Goal: Task Accomplishment & Management: Use online tool/utility

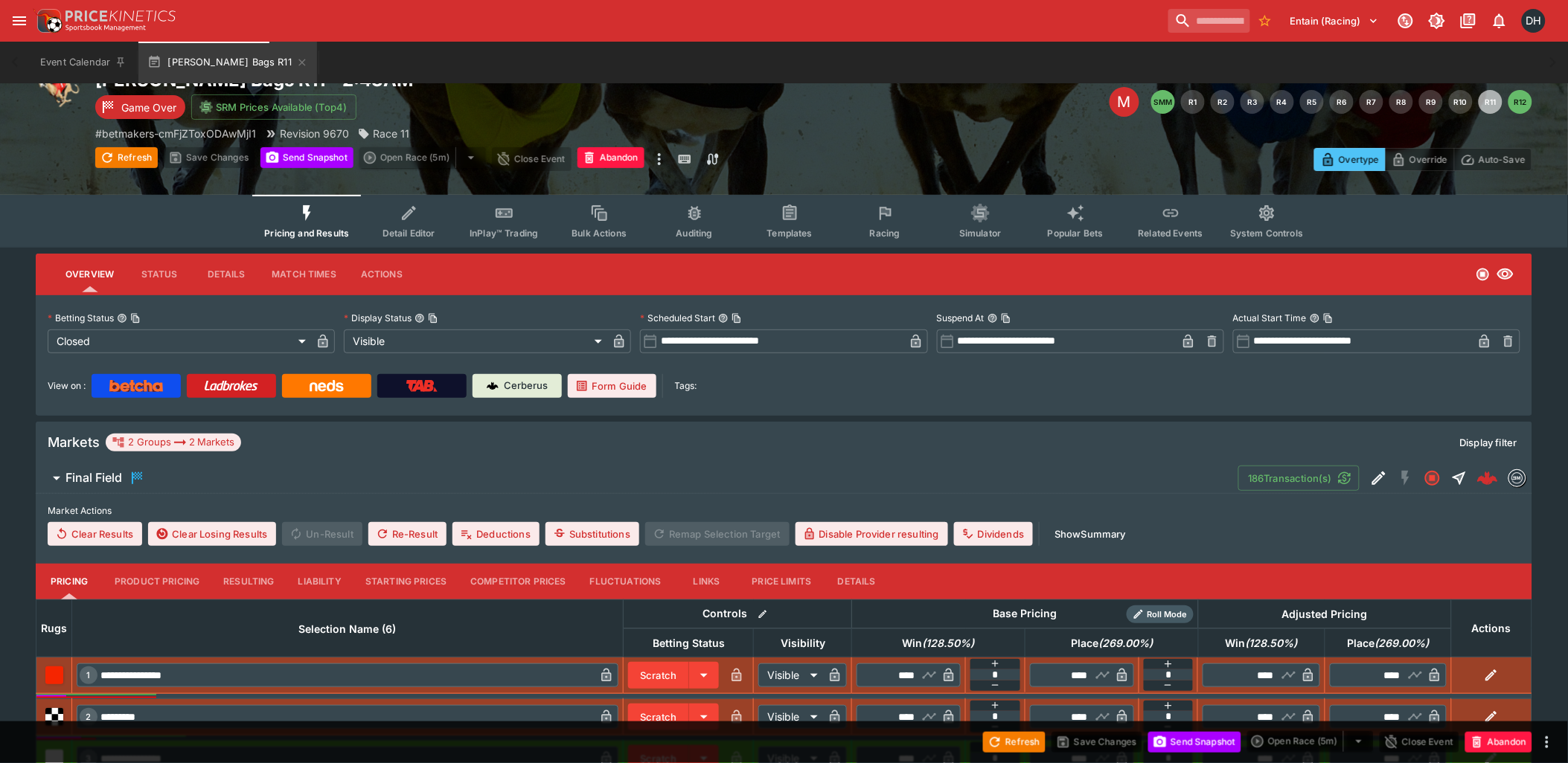
scroll to position [297, 0]
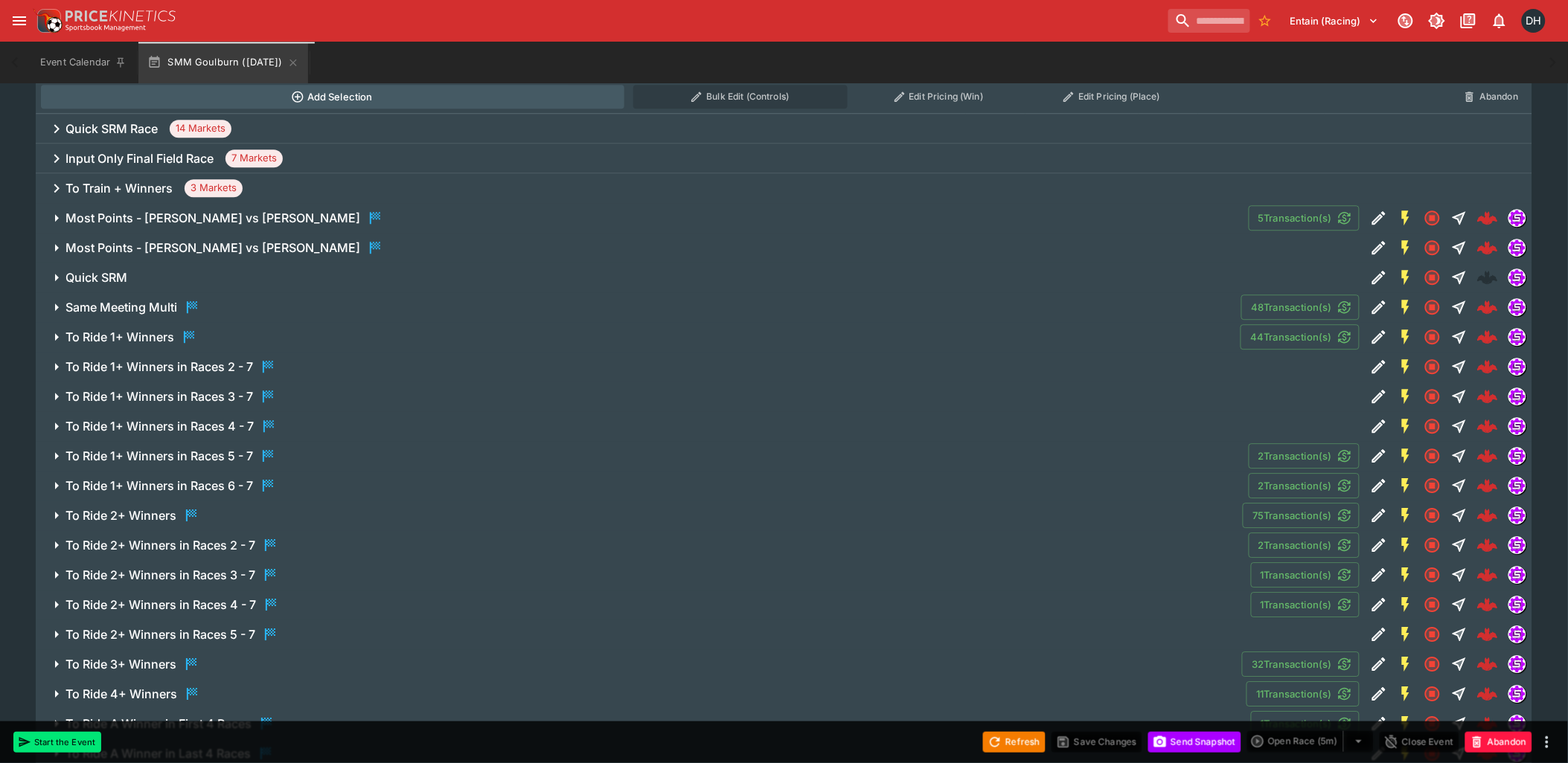
scroll to position [1321, 0]
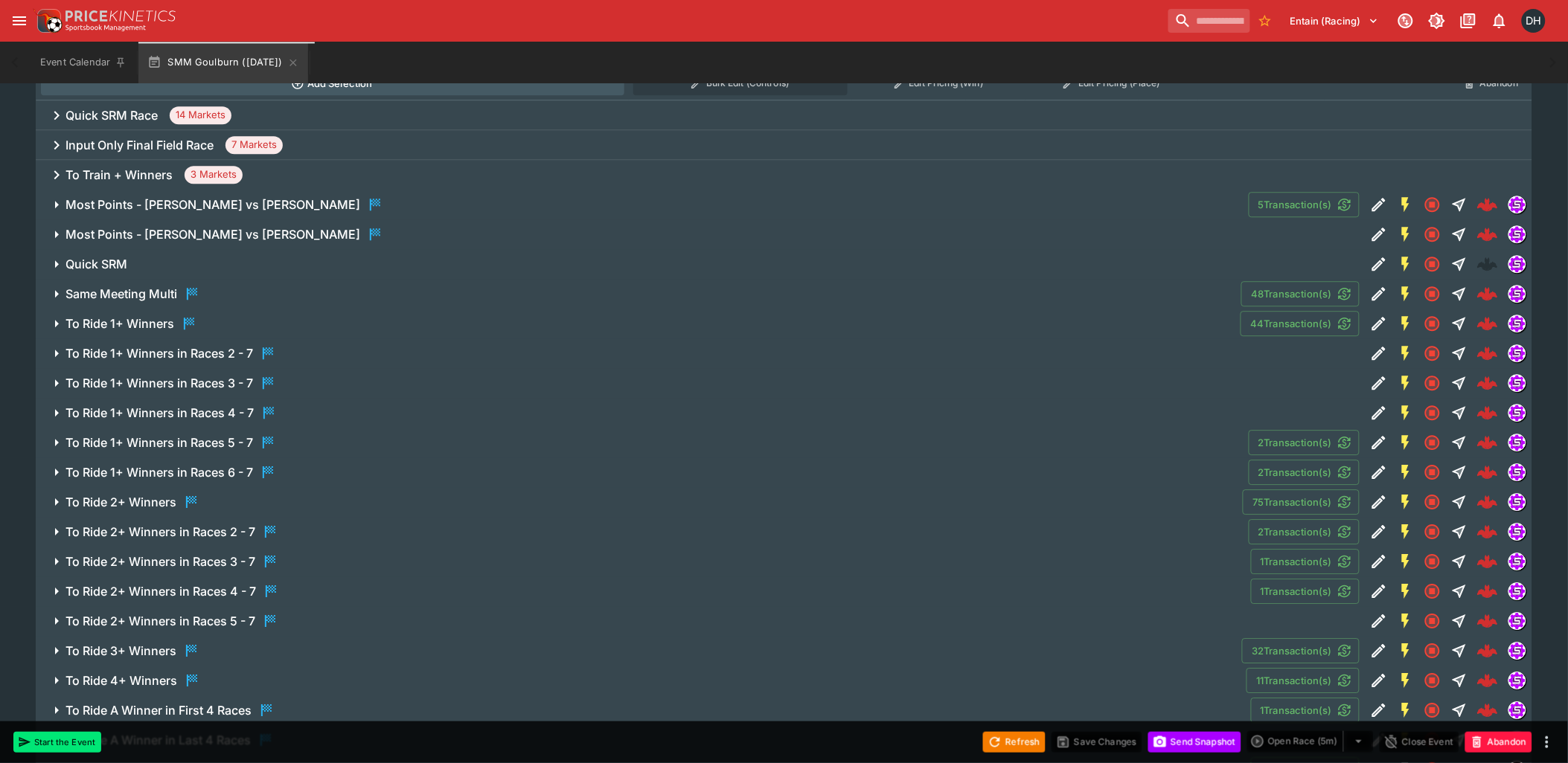
click at [297, 468] on span "To Ride 1+ Winners in Races 6 - 7" at bounding box center [651, 472] width 1171 height 18
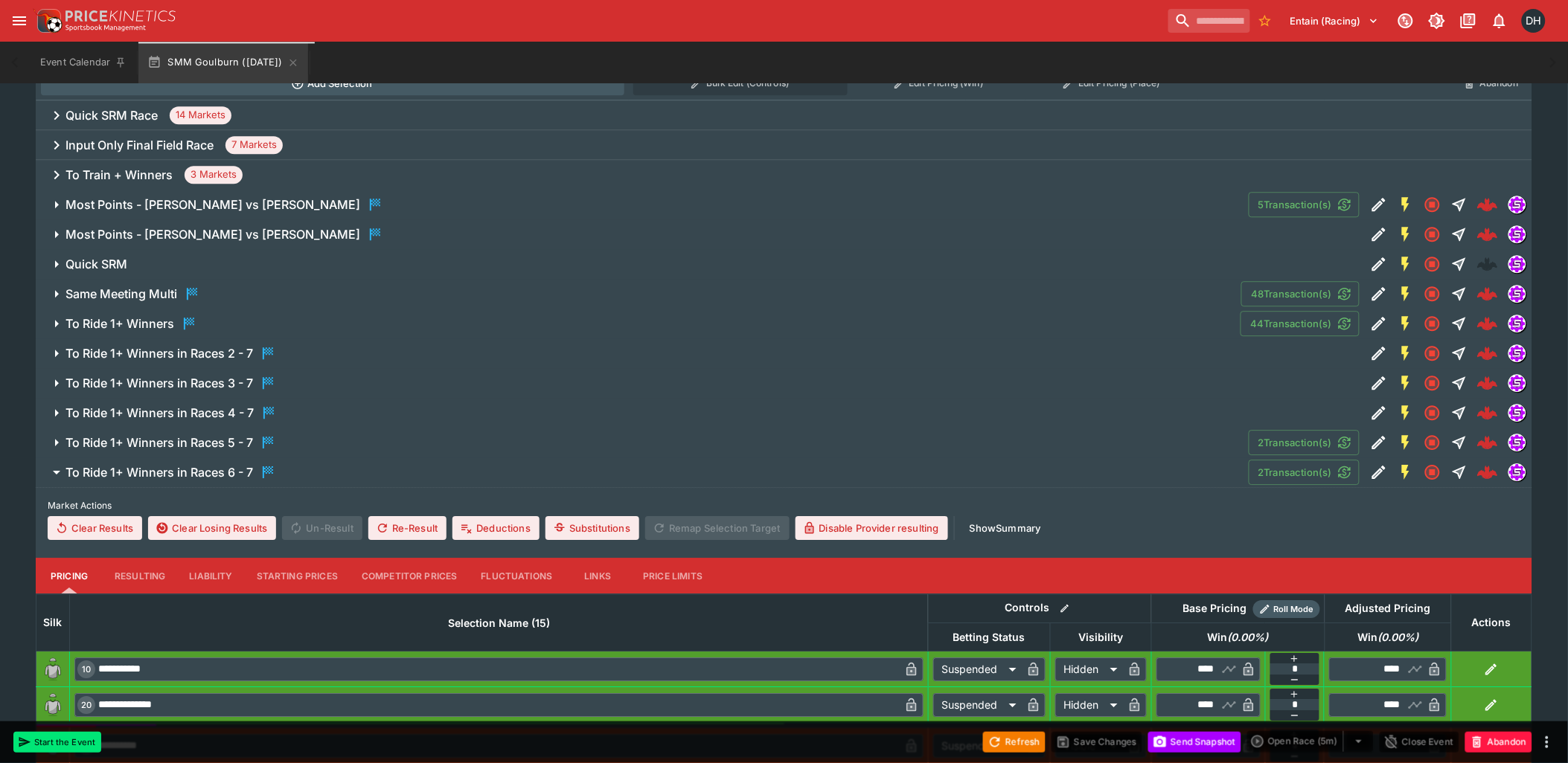
scroll to position [1652, 0]
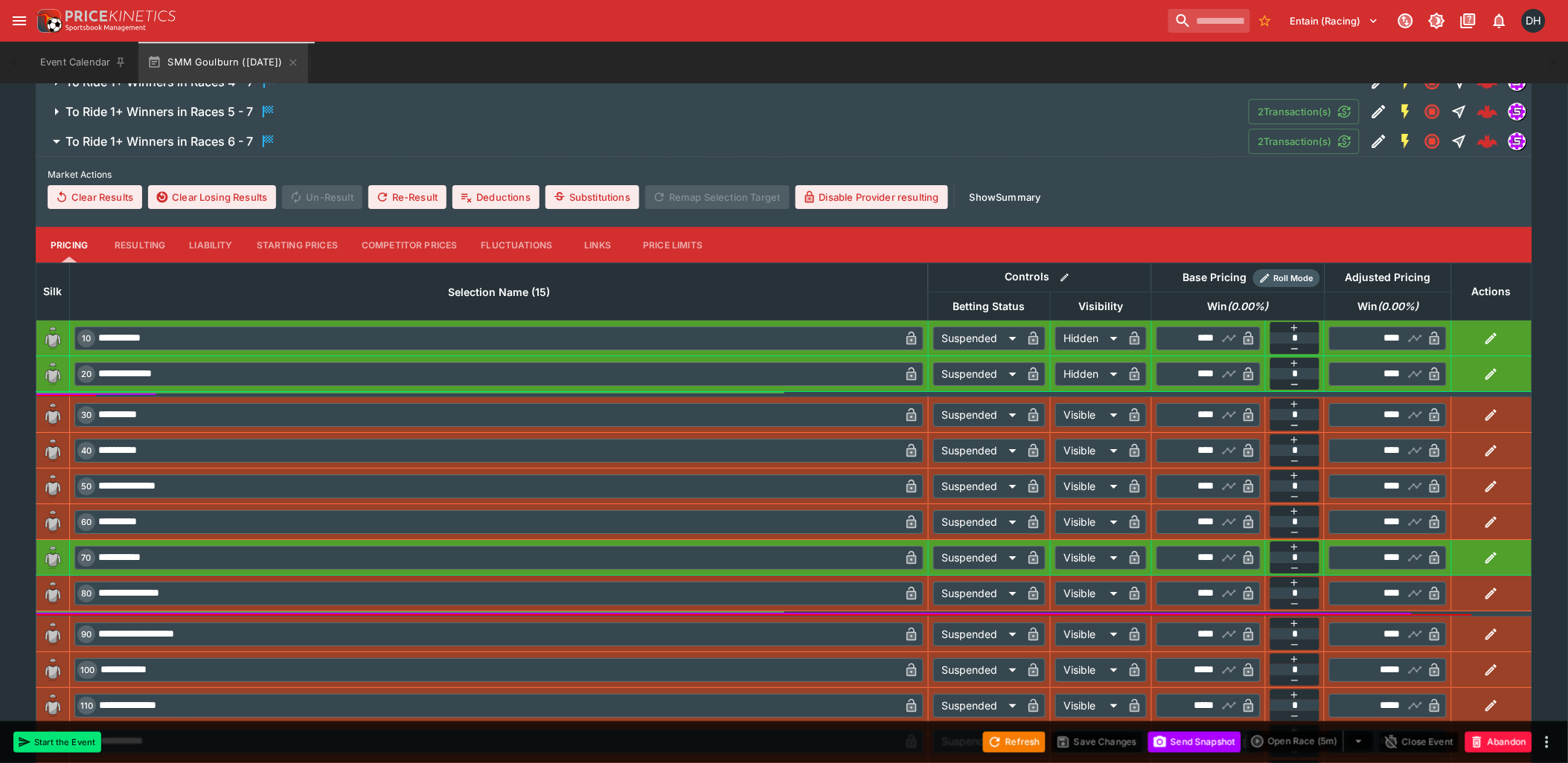
click at [143, 242] on button "Resulting" at bounding box center [140, 244] width 75 height 35
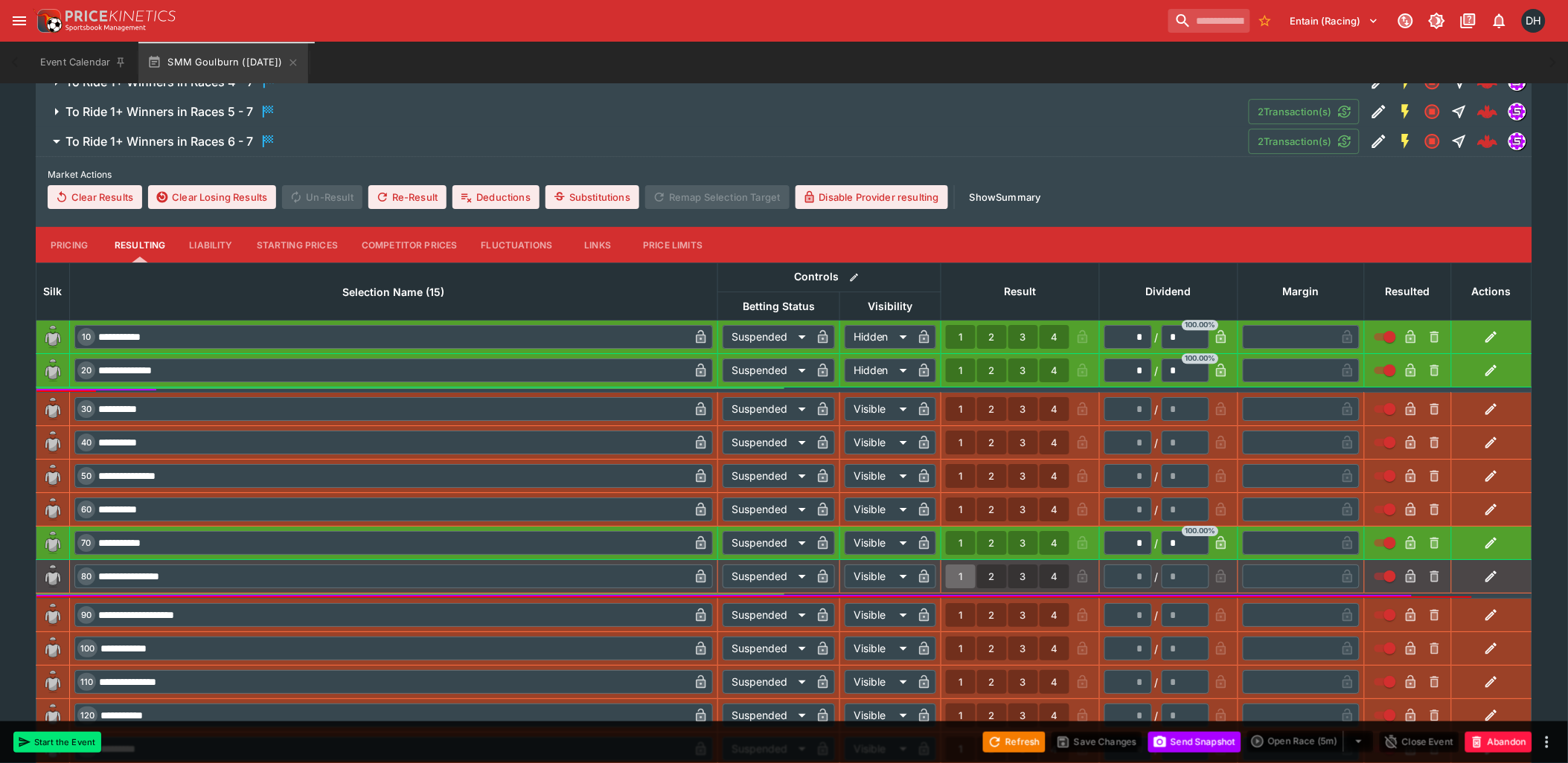
click at [959, 578] on button "1" at bounding box center [961, 576] width 30 height 24
type input "*"
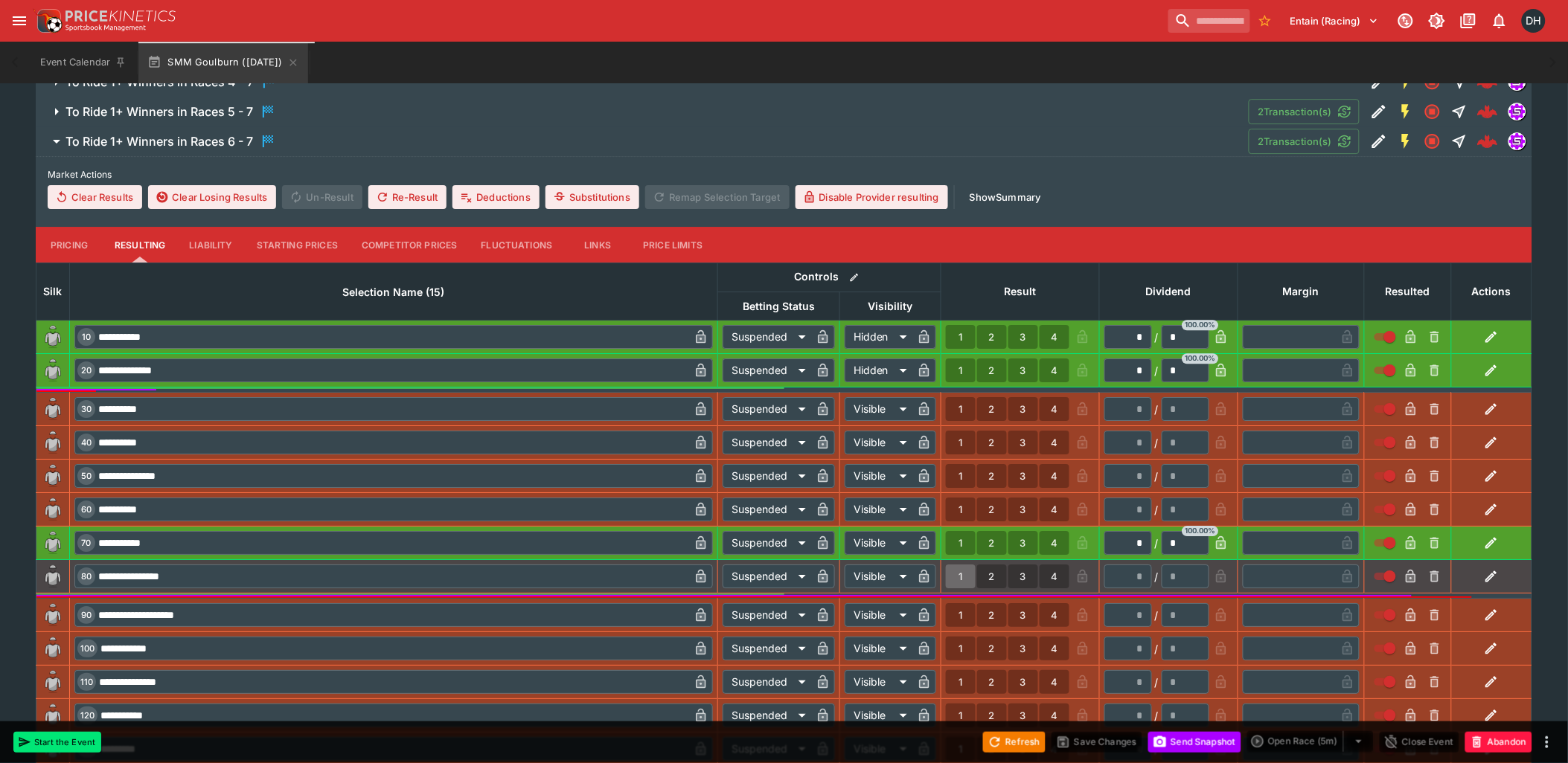
type input "*"
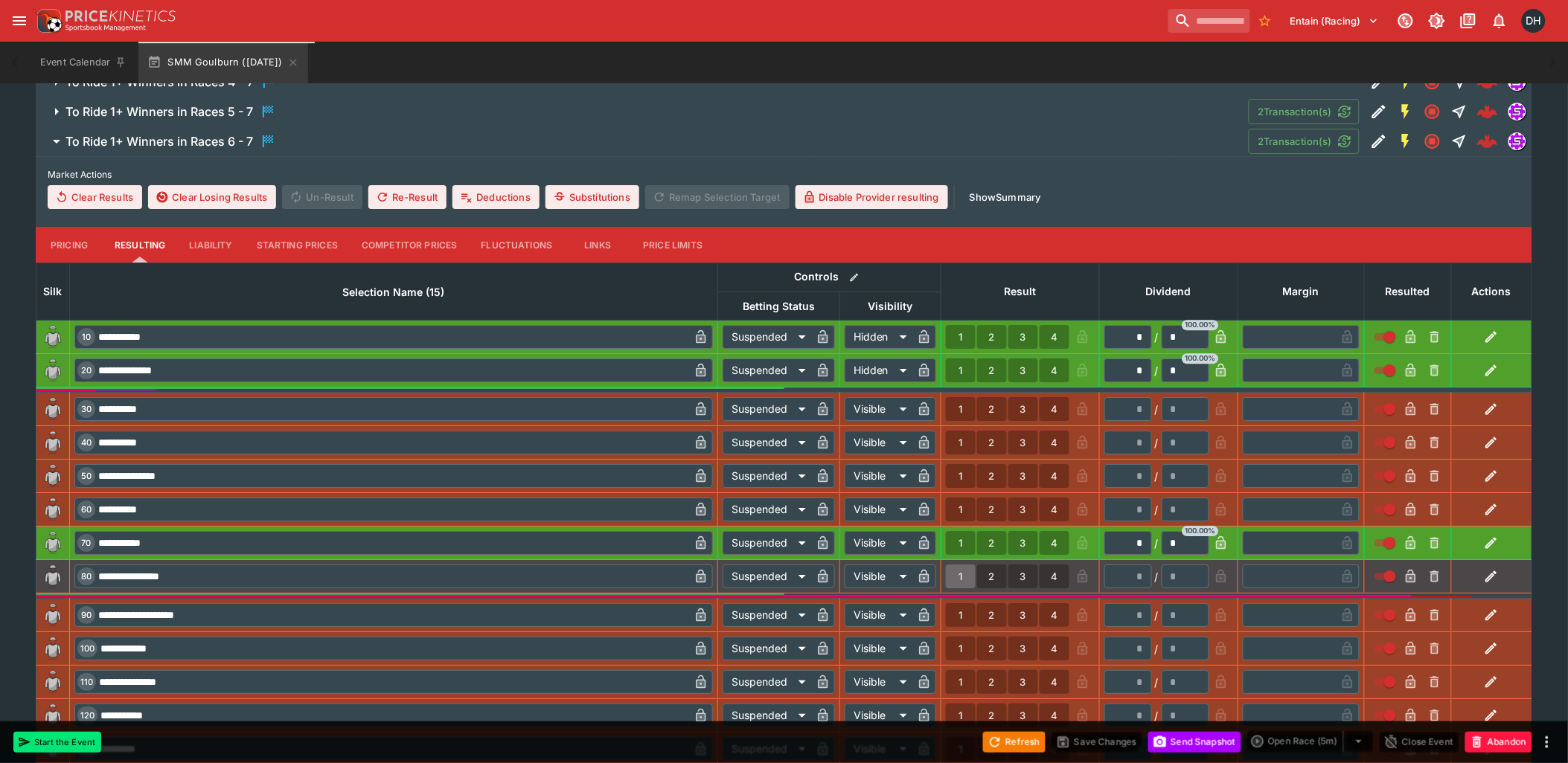
type input "*"
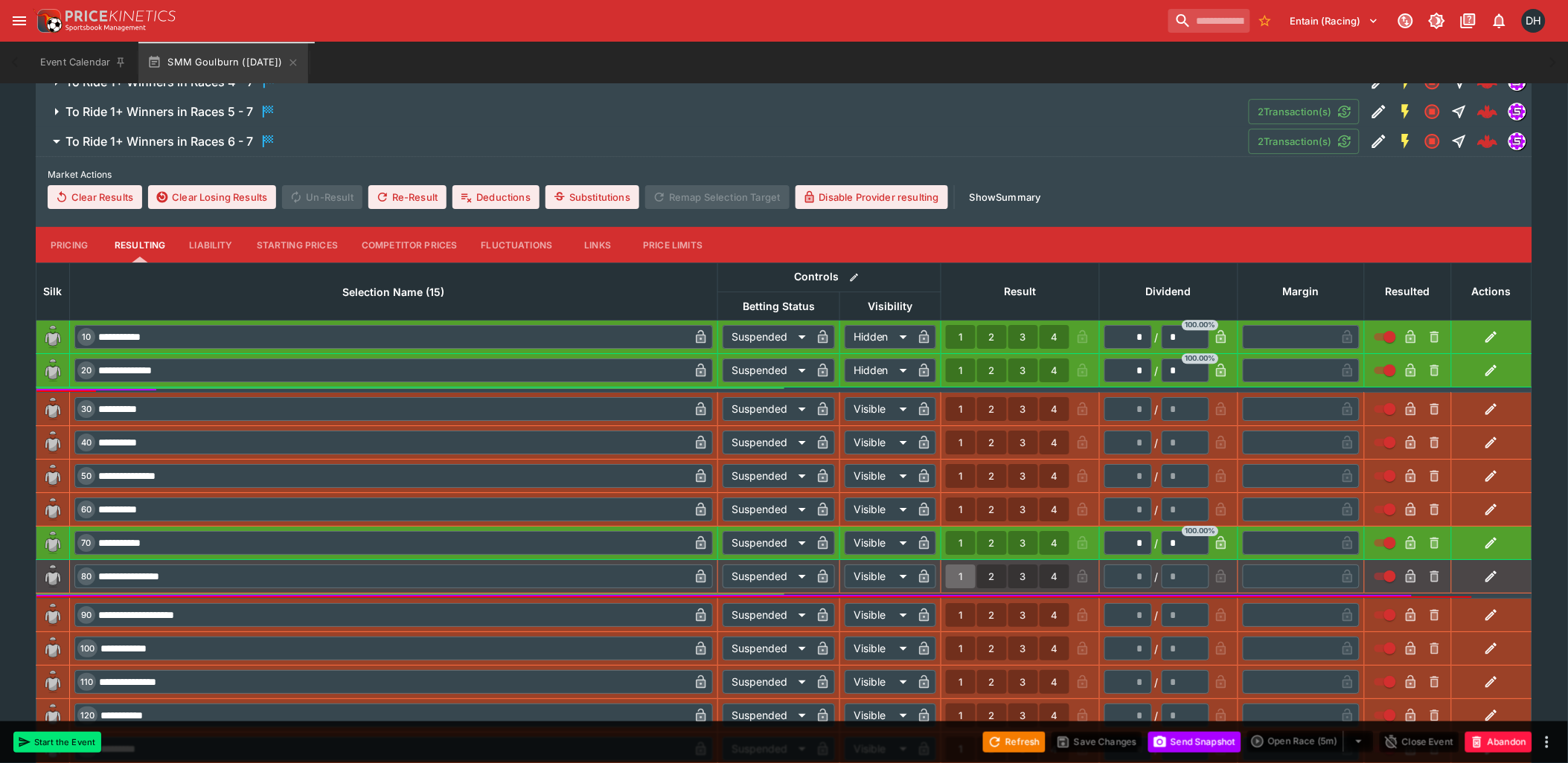
type input "*"
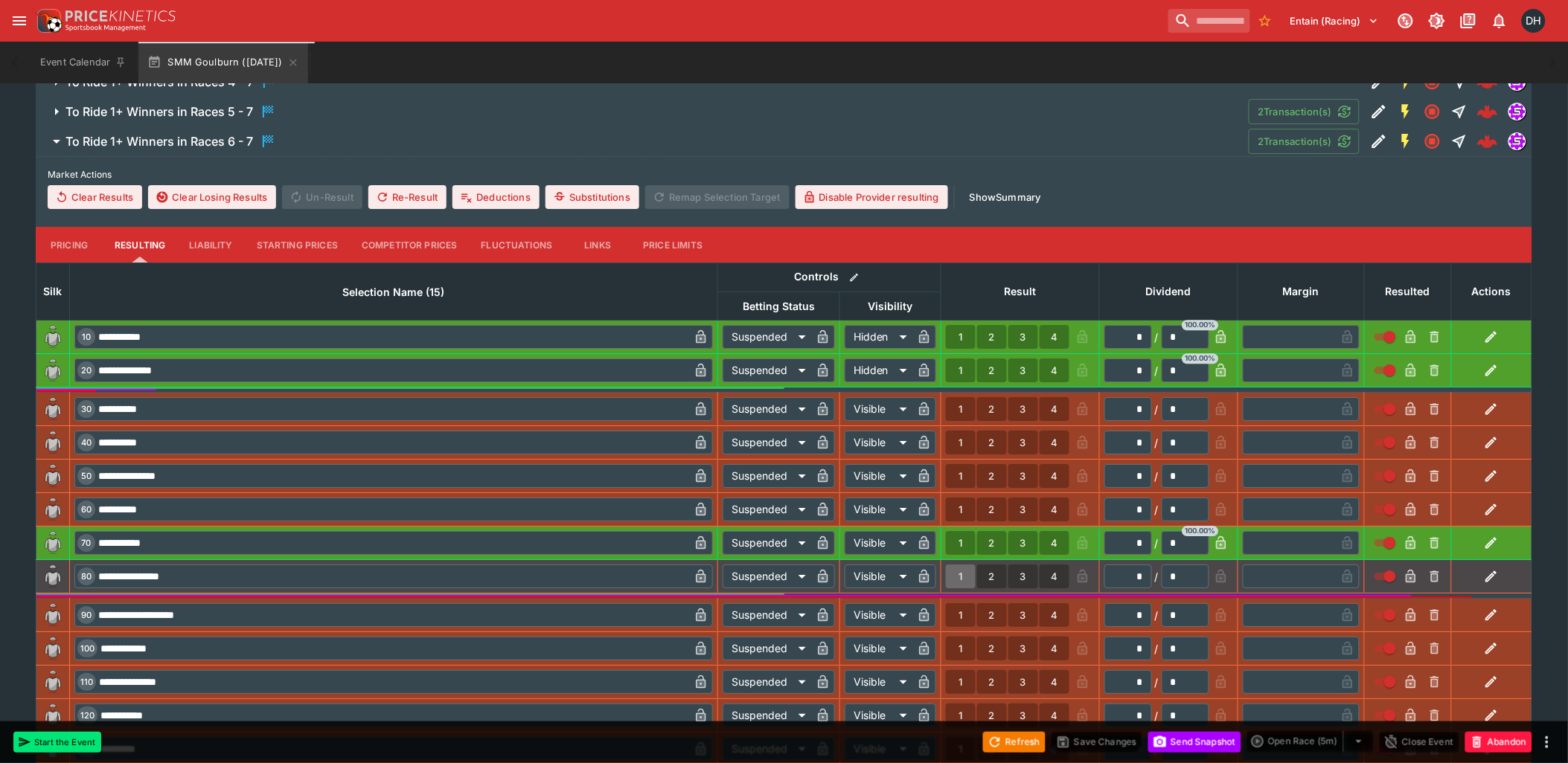
type input "*"
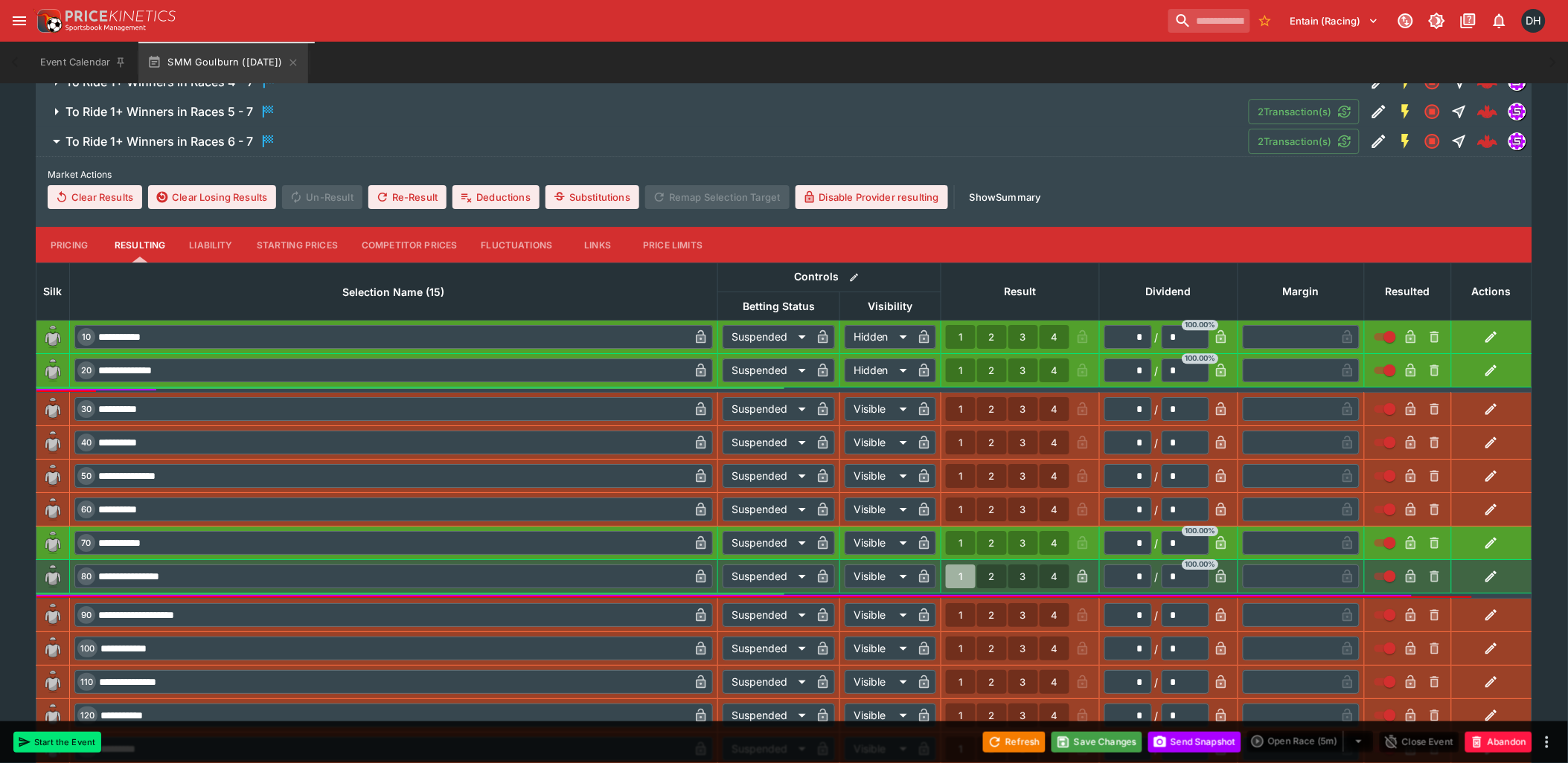
click at [1221, 578] on icon "button" at bounding box center [1221, 577] width 10 height 13
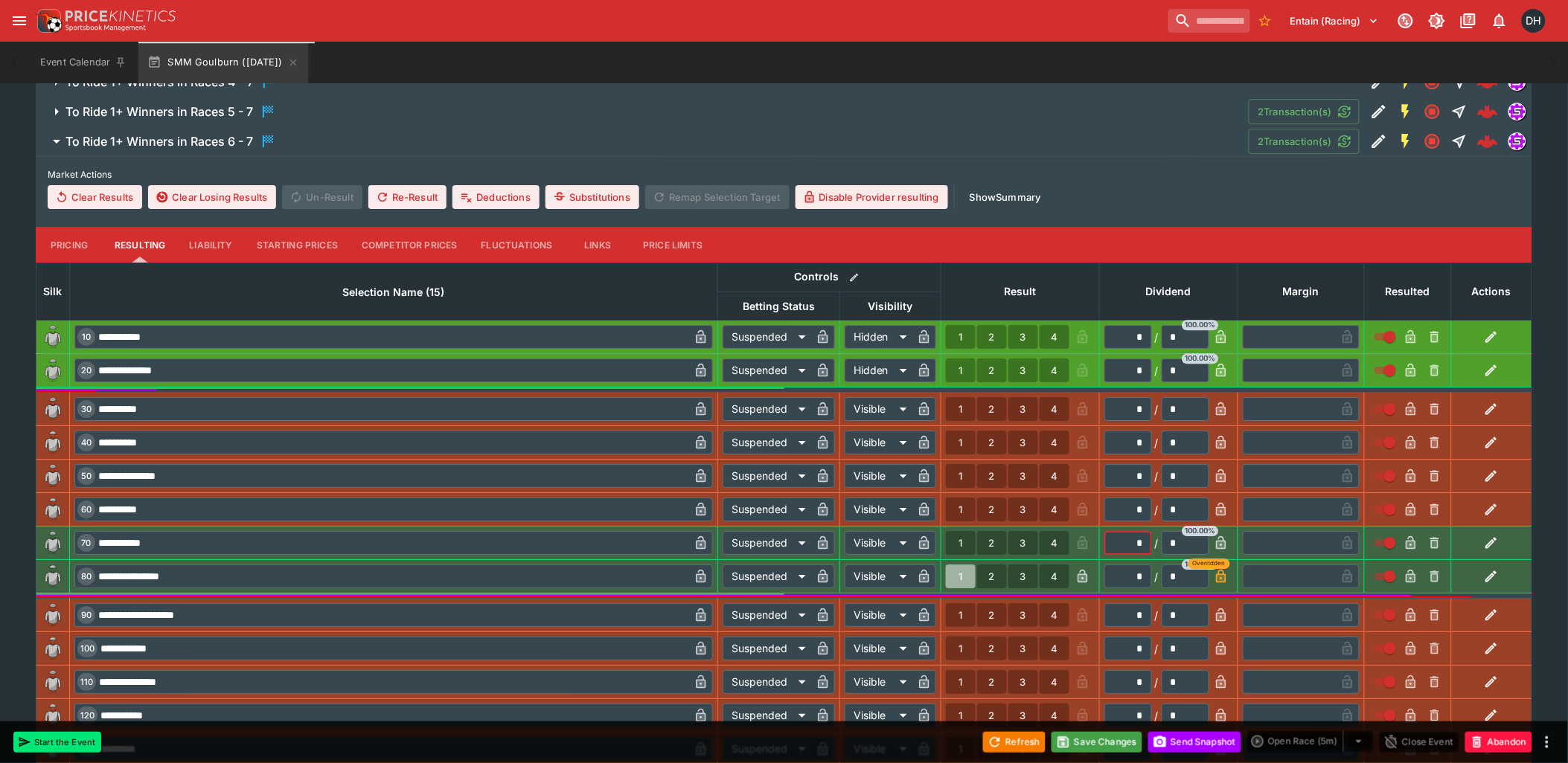
drag, startPoint x: 1134, startPoint y: 538, endPoint x: 1155, endPoint y: 535, distance: 21.2
click at [1155, 535] on div "* ​ / * ​ 100.00%" at bounding box center [1157, 542] width 105 height 24
type input "*"
click at [1173, 539] on input "*" at bounding box center [1185, 542] width 48 height 24
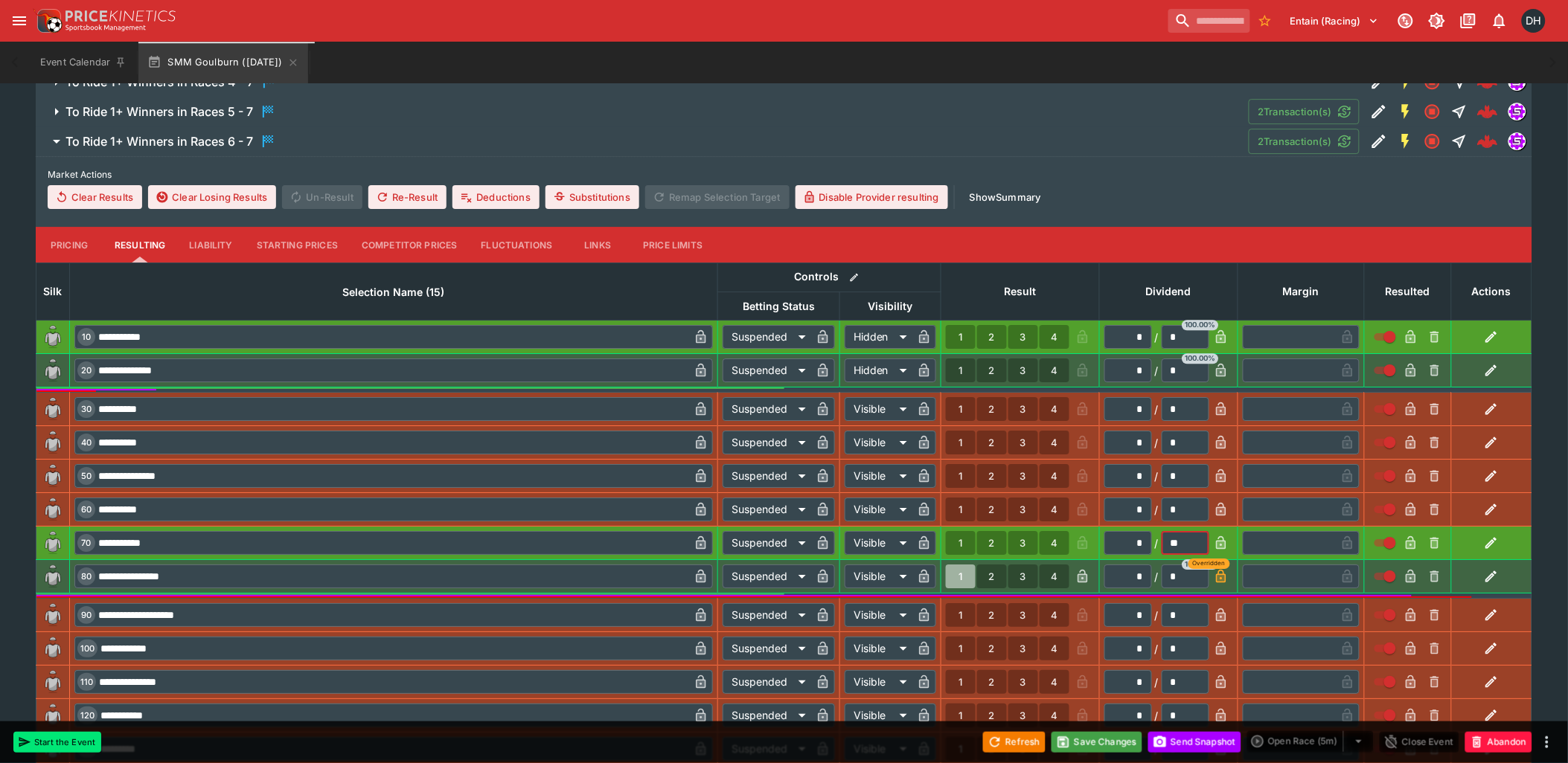
type input "**"
click at [1219, 370] on icon "button" at bounding box center [1222, 373] width 8 height 6
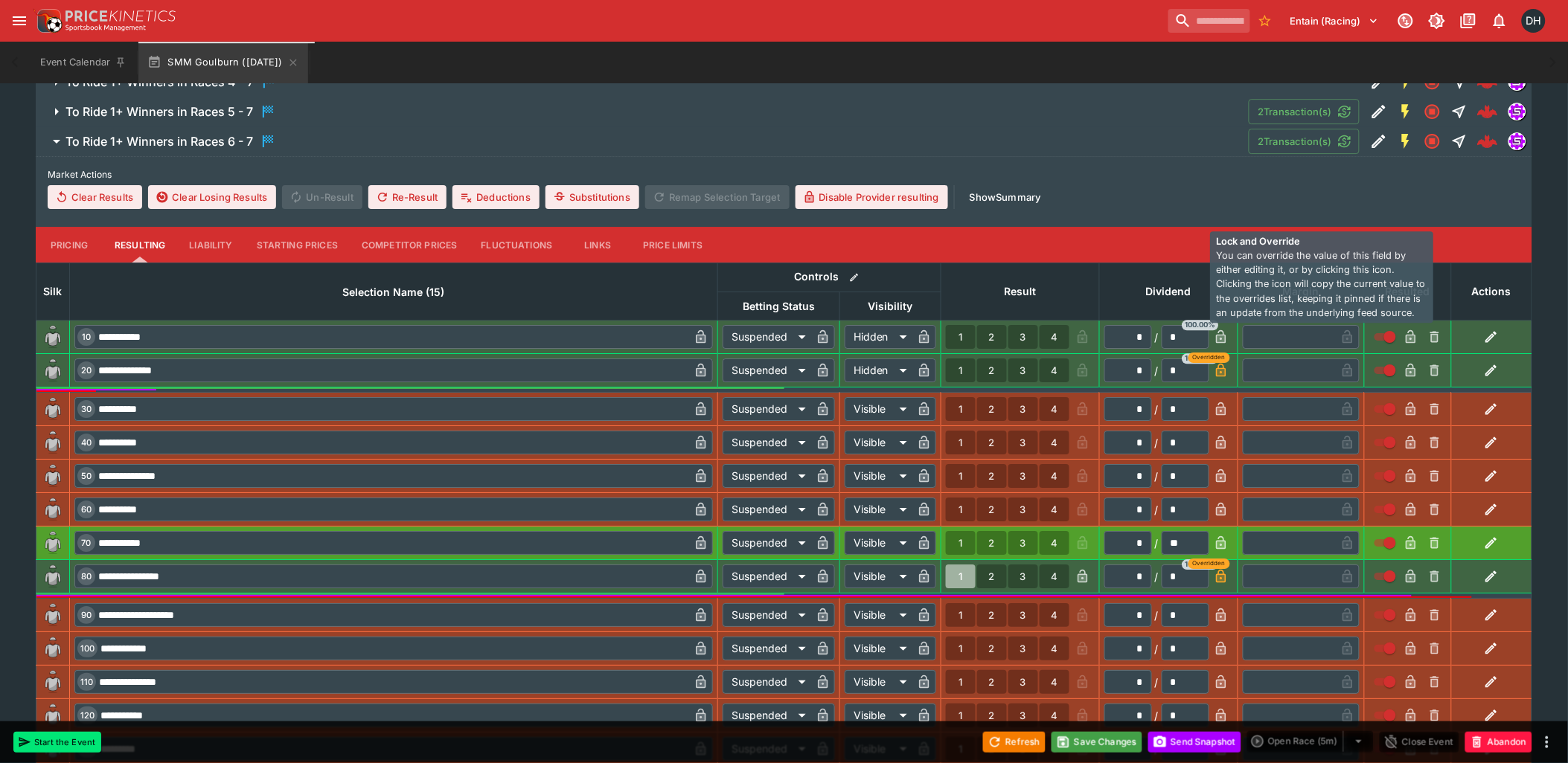
click at [1221, 338] on icon "button" at bounding box center [1221, 337] width 10 height 13
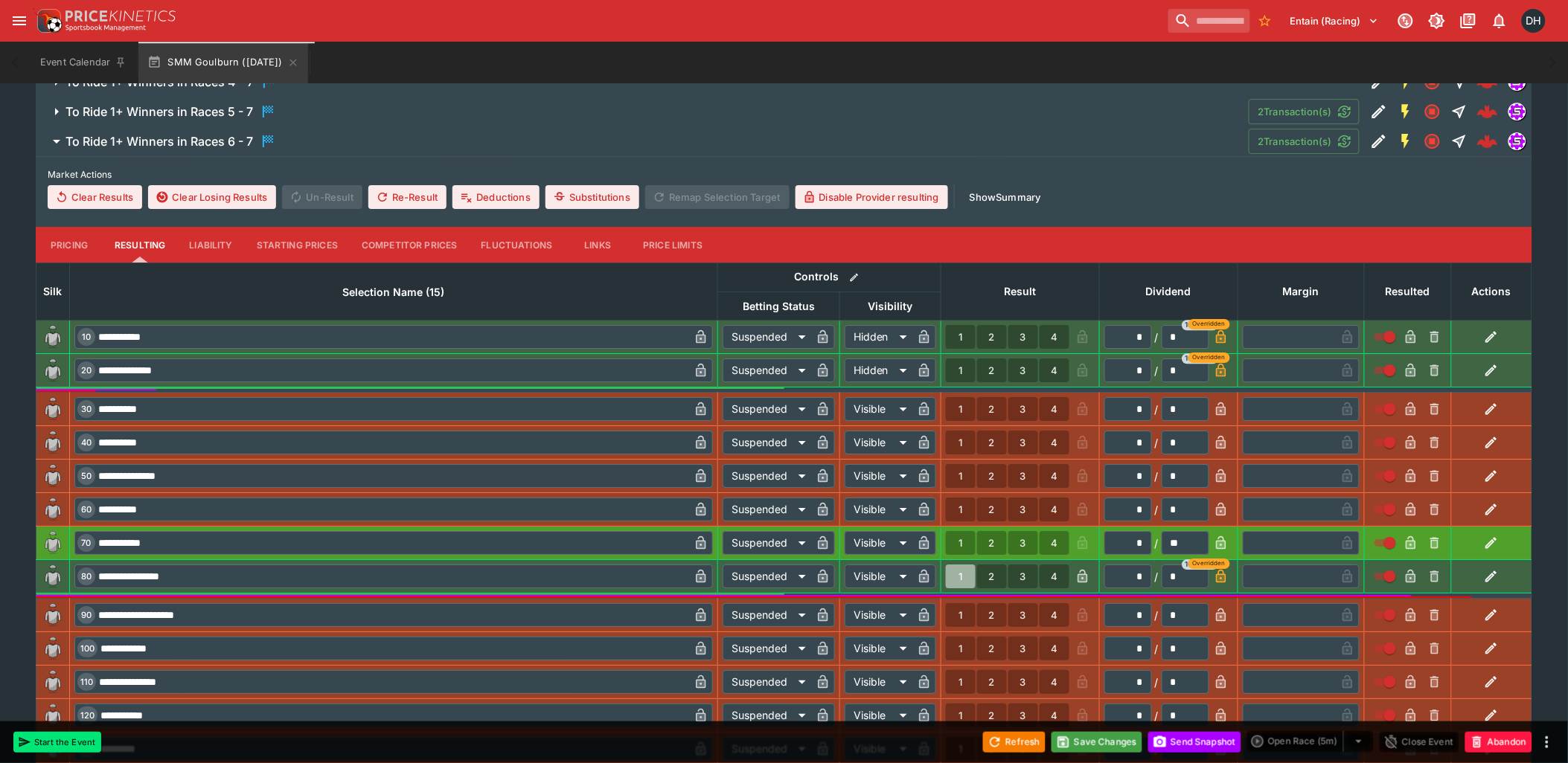
click at [959, 373] on button "1" at bounding box center [961, 370] width 30 height 24
type input "*"
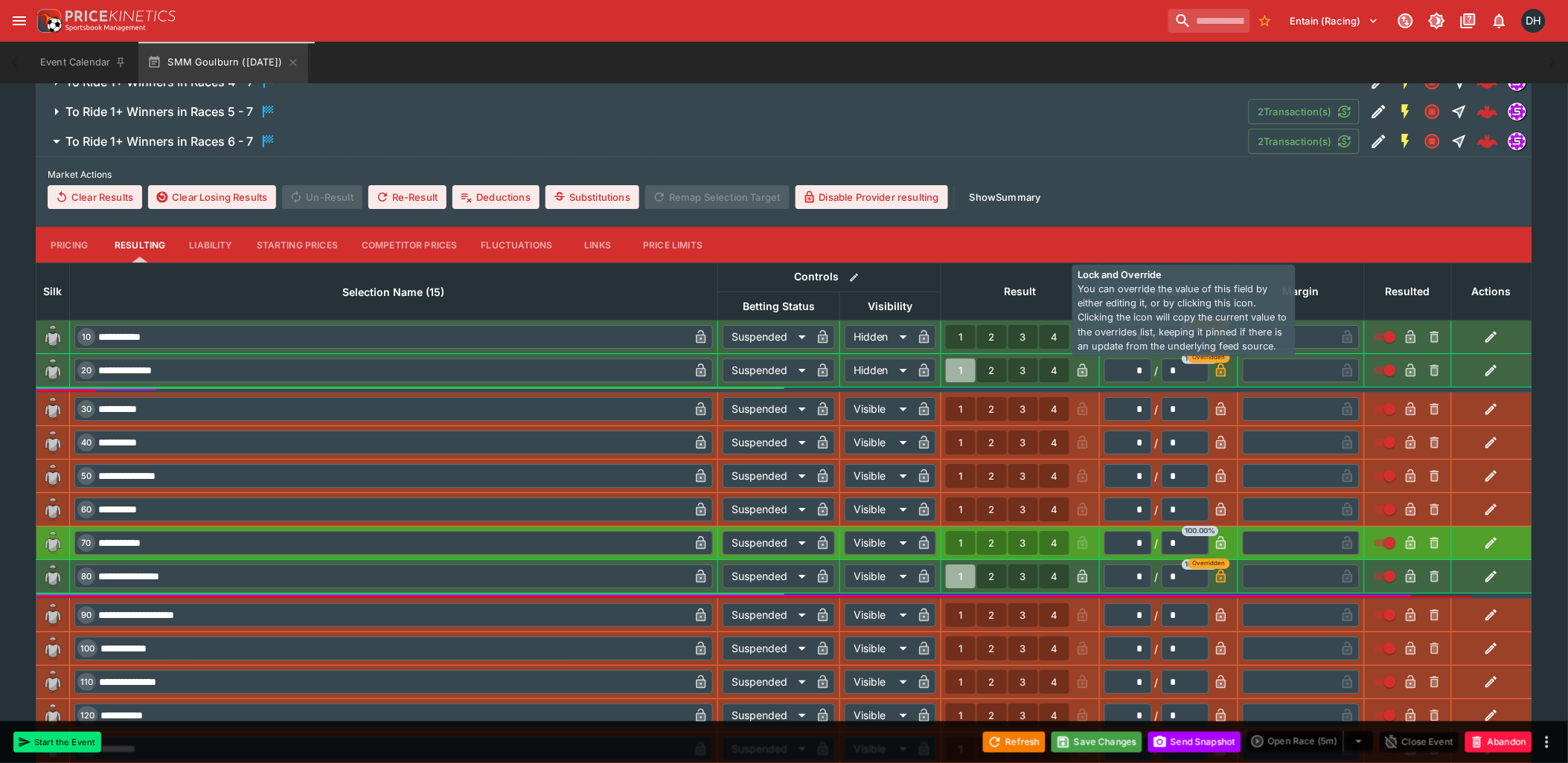
click at [1081, 370] on icon "button" at bounding box center [1083, 373] width 8 height 6
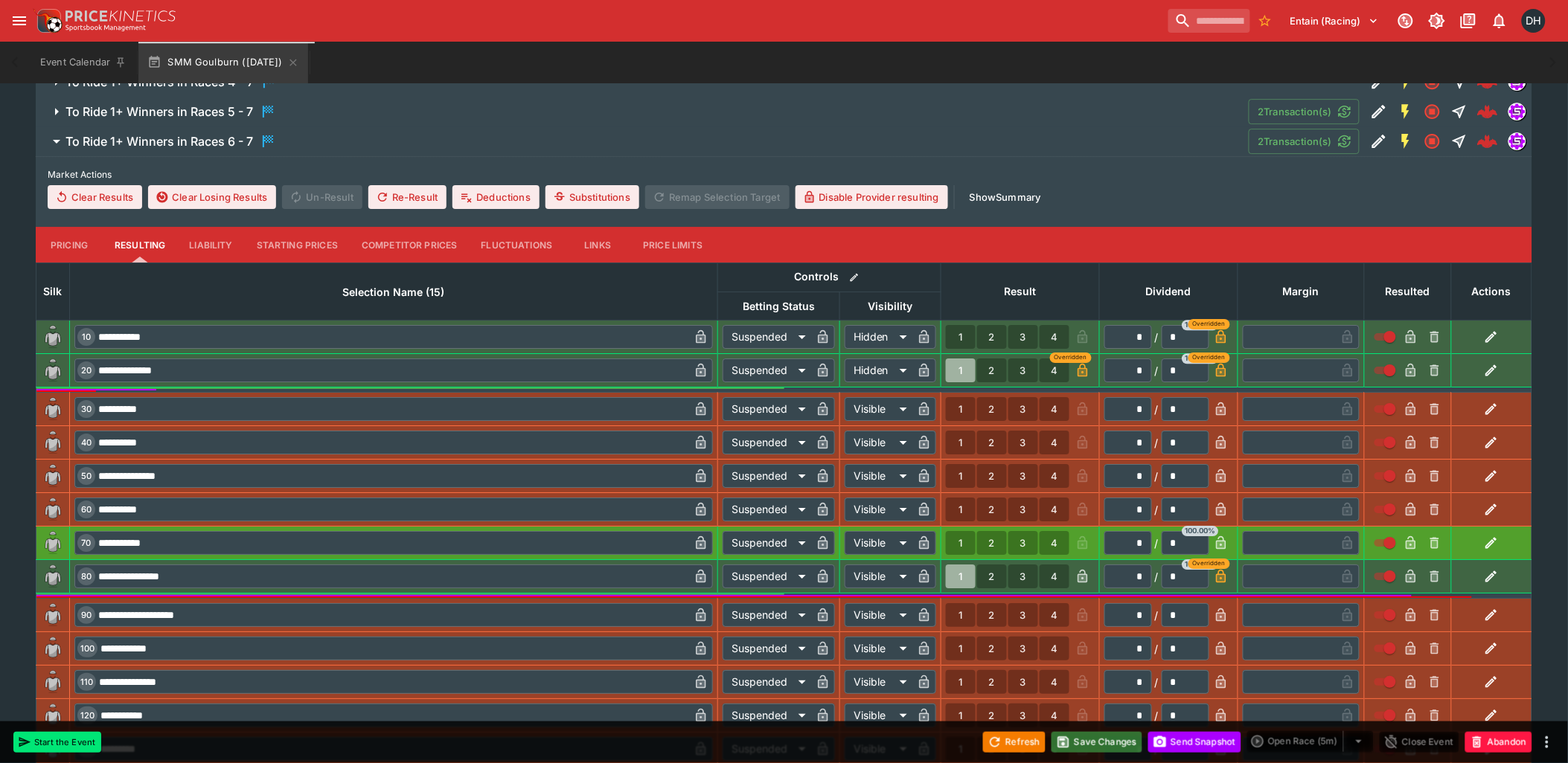
click at [1102, 747] on button "Save Changes" at bounding box center [1096, 742] width 91 height 21
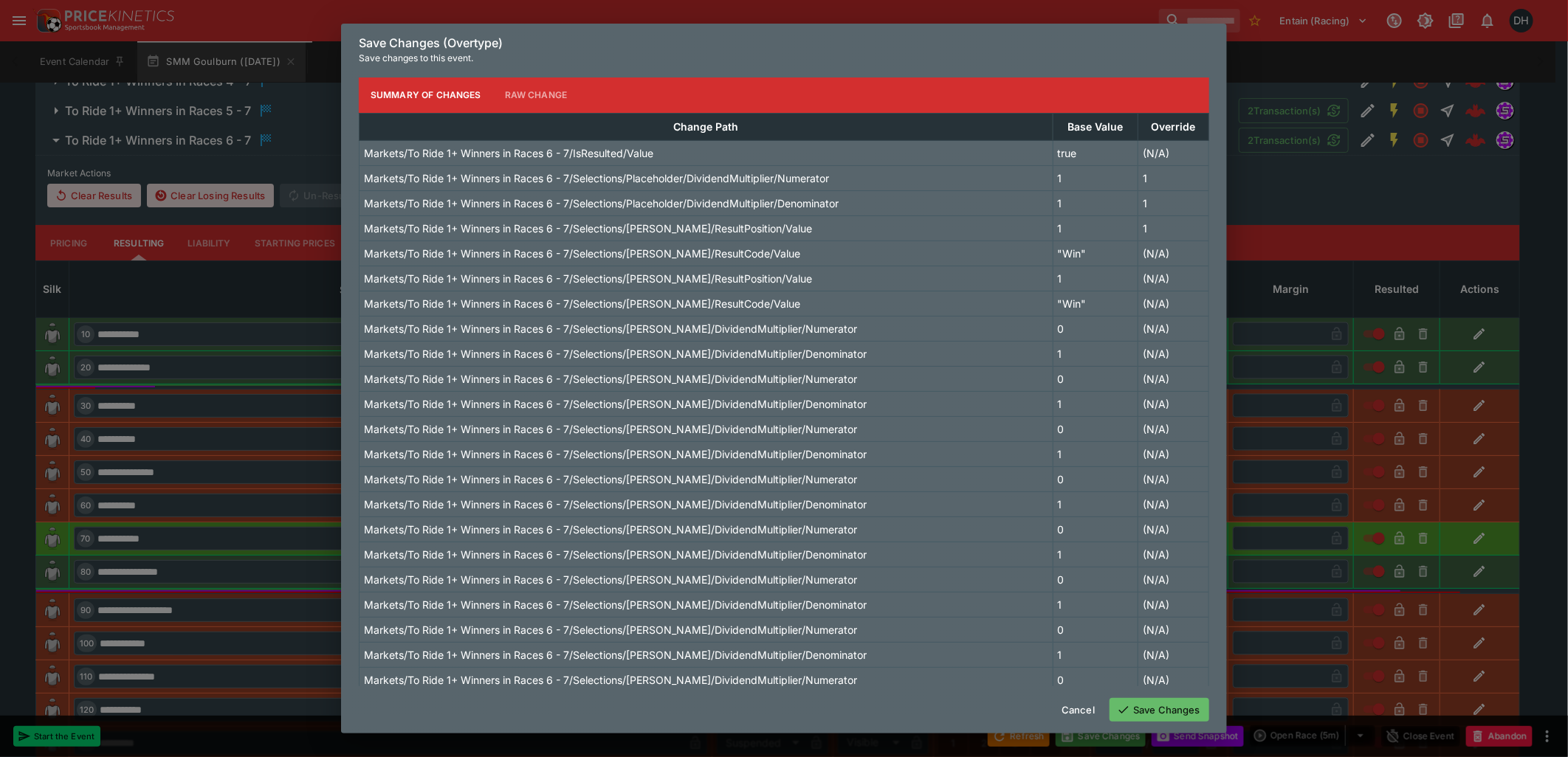
click at [1157, 717] on button "Save Changes" at bounding box center [1159, 710] width 100 height 24
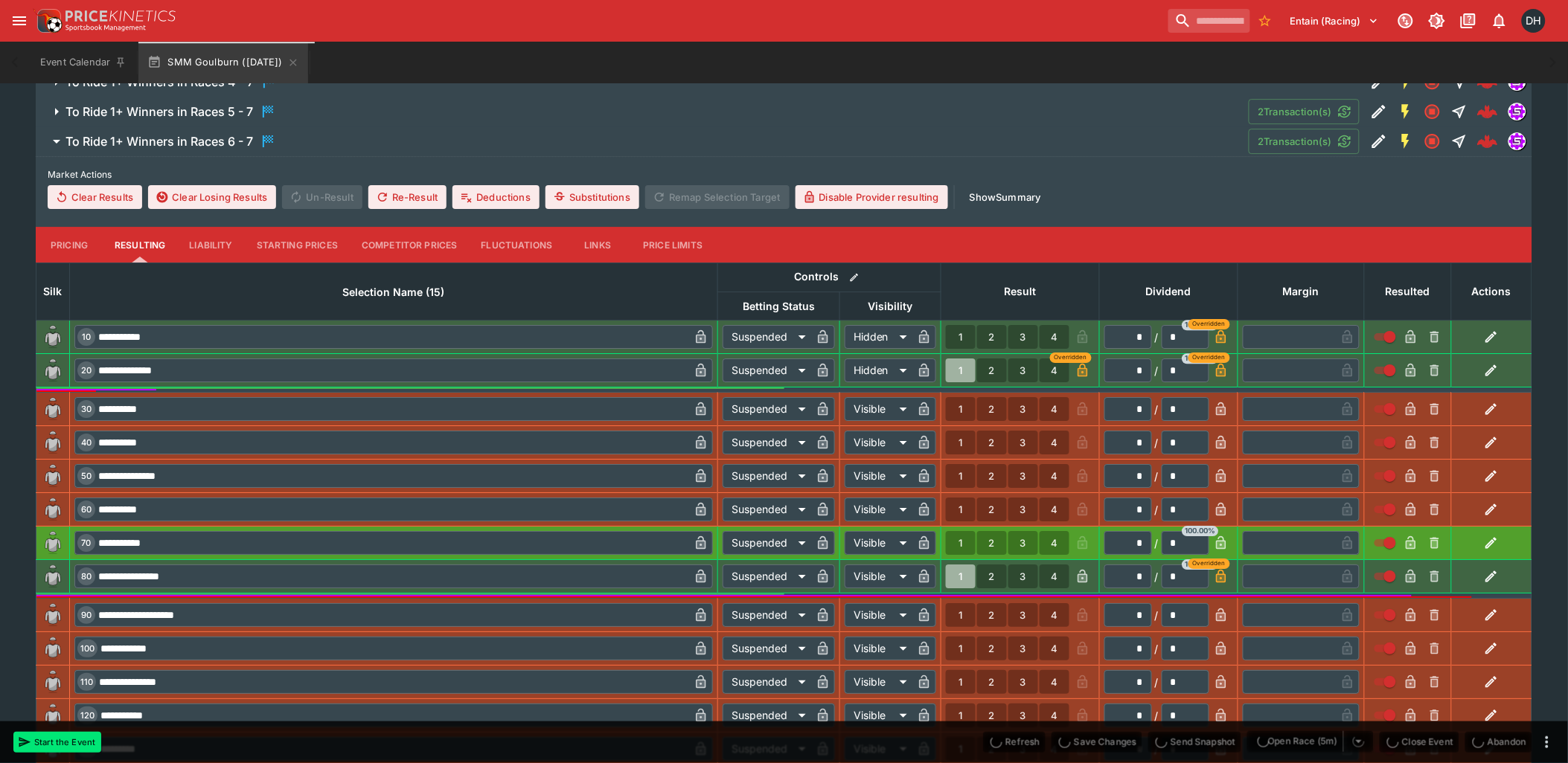
type input "******"
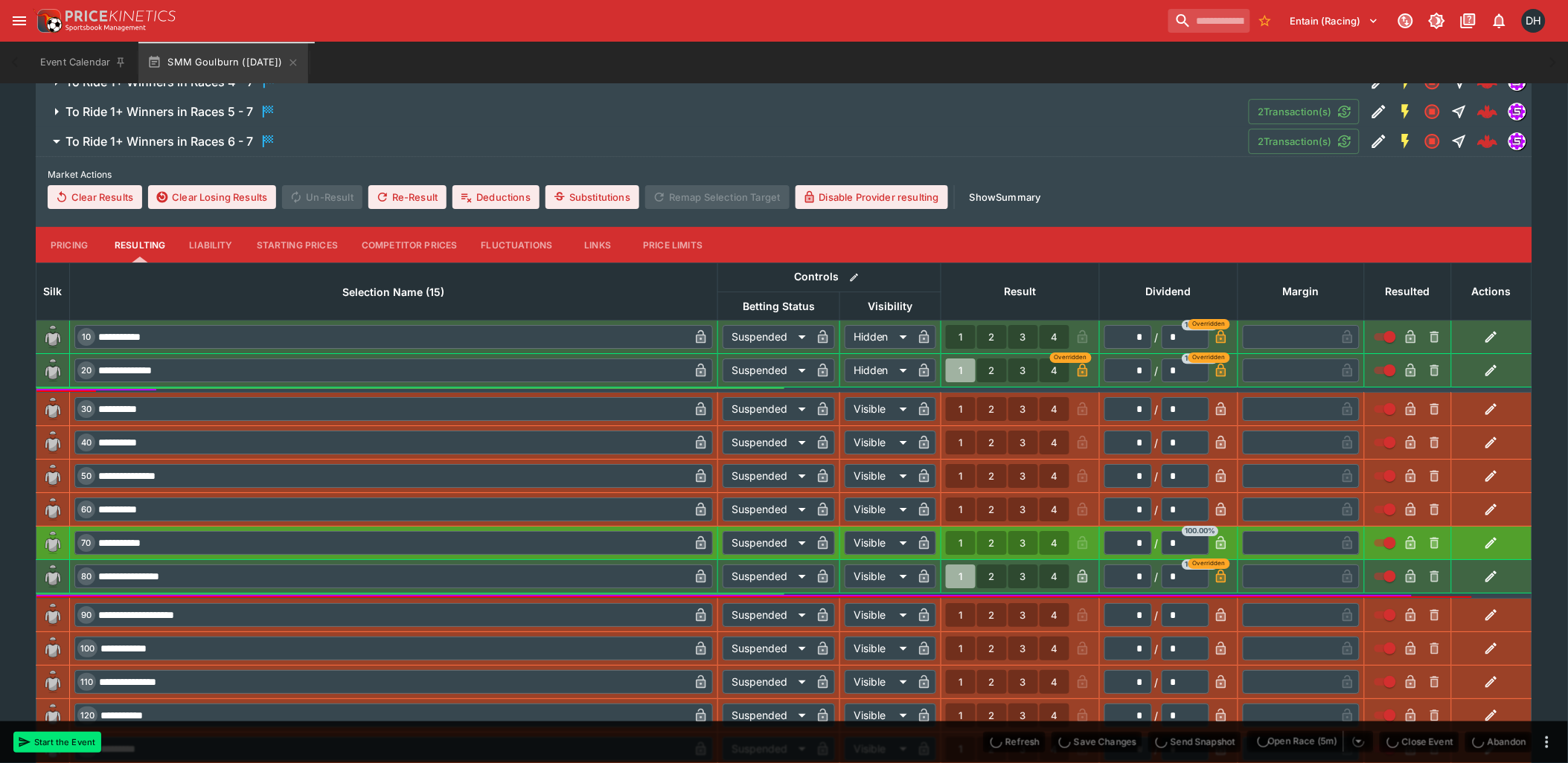
type input "******"
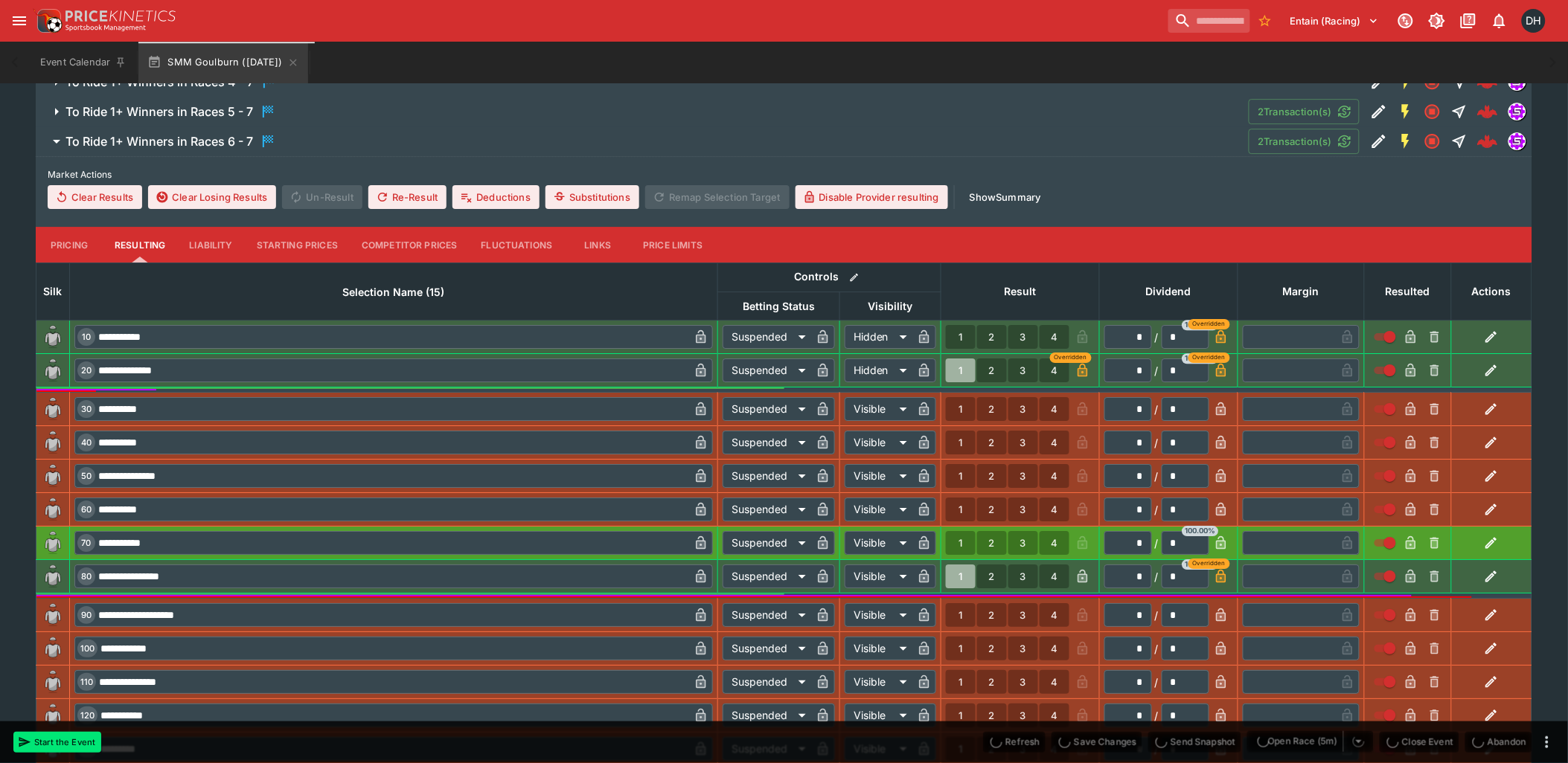
type input "******"
click at [400, 199] on button "Re-Result" at bounding box center [408, 197] width 78 height 24
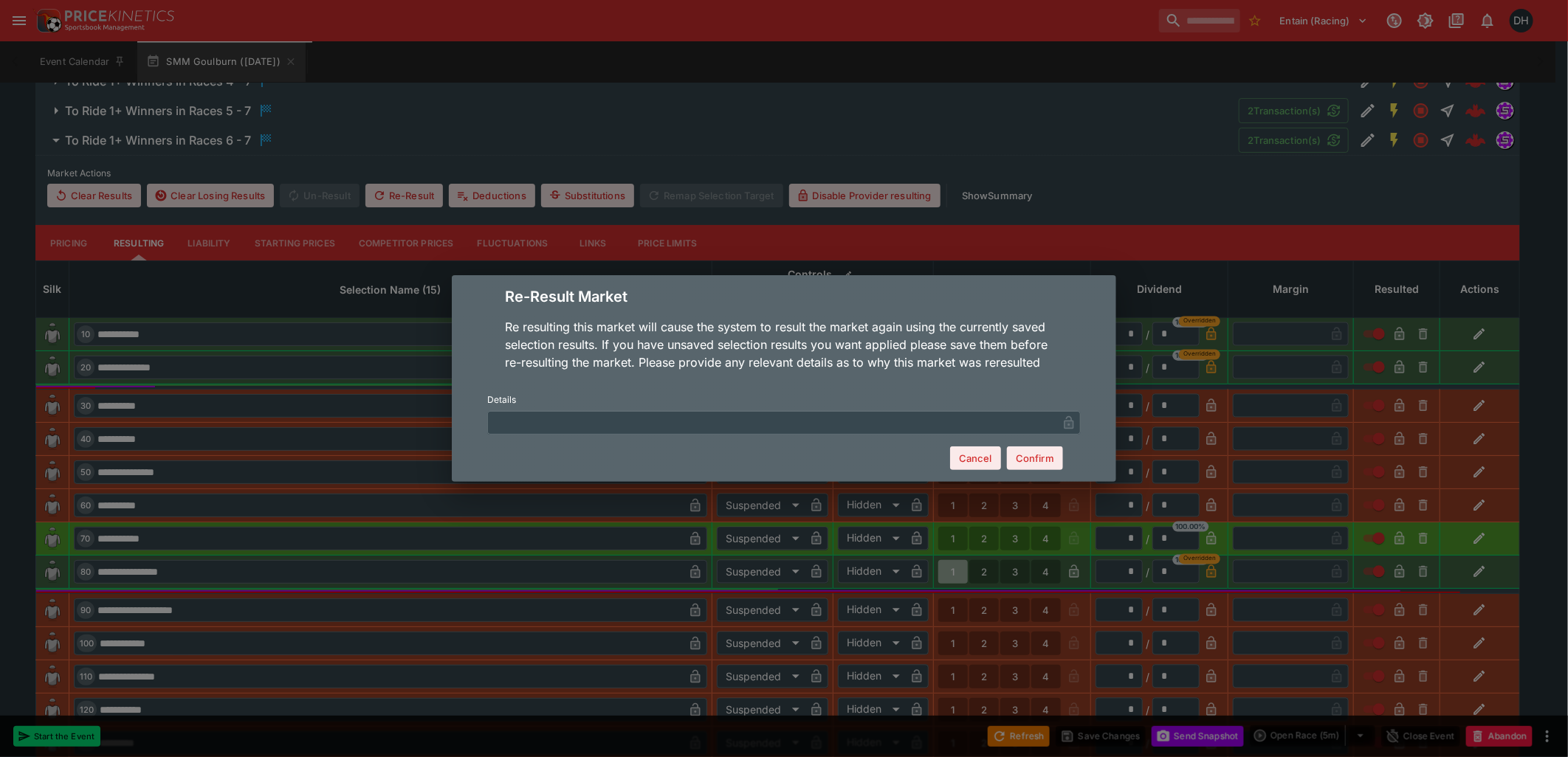
click at [733, 425] on input "text" at bounding box center [772, 422] width 570 height 24
type input "**********"
click at [1042, 460] on button "Confirm" at bounding box center [1035, 458] width 56 height 24
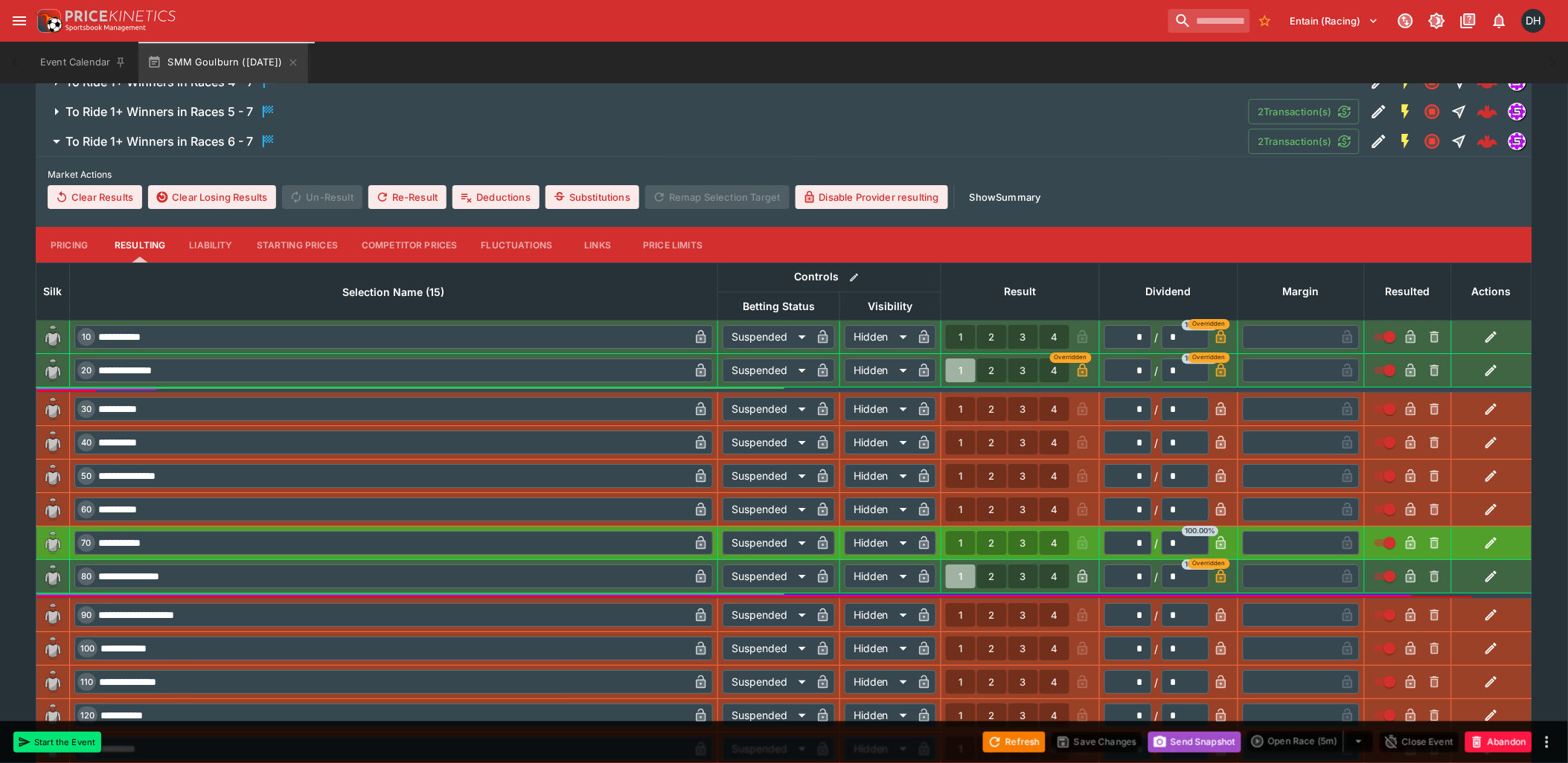
click at [1177, 739] on button "Send Snapshot" at bounding box center [1194, 742] width 93 height 21
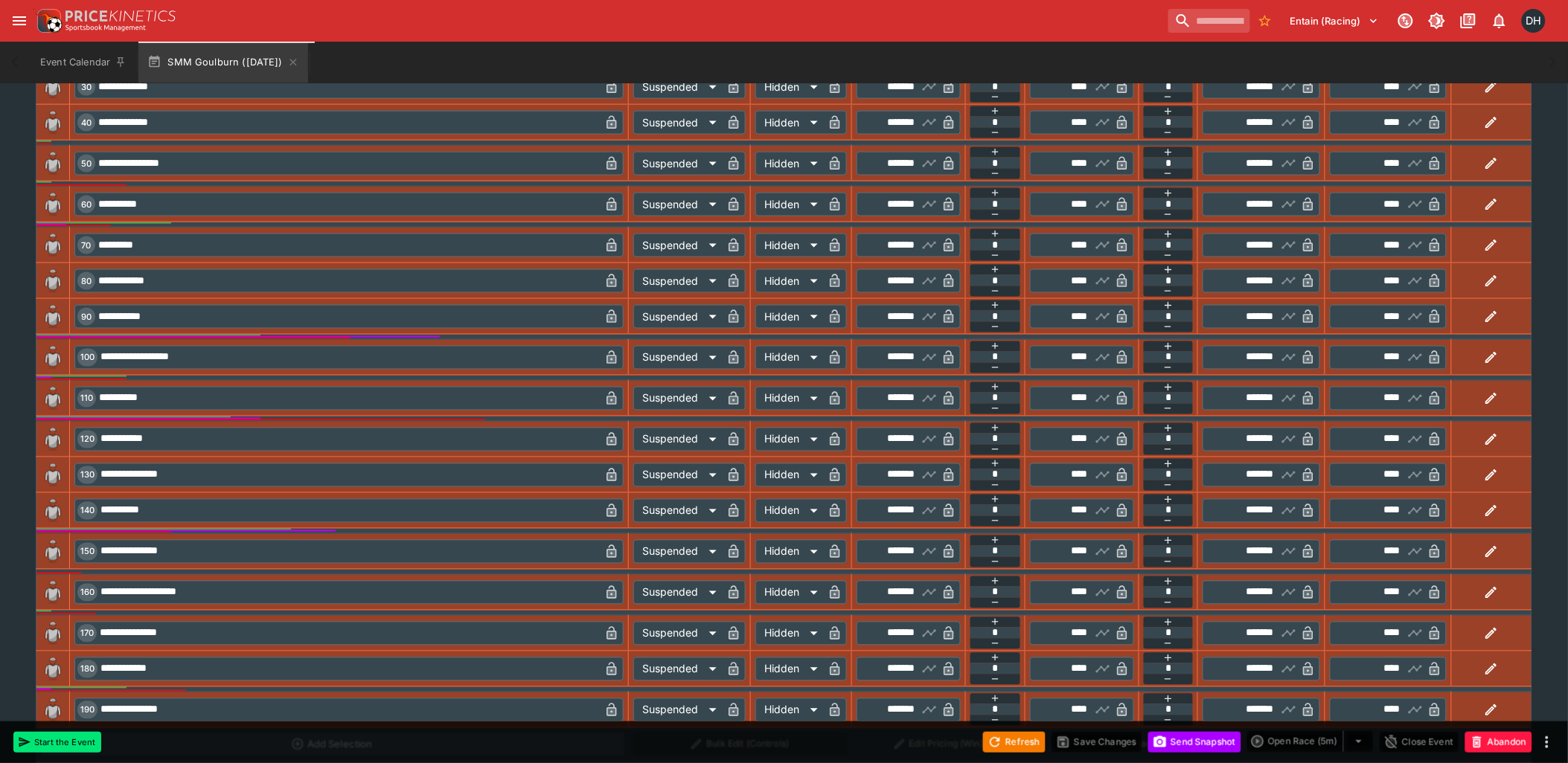
scroll to position [0, 0]
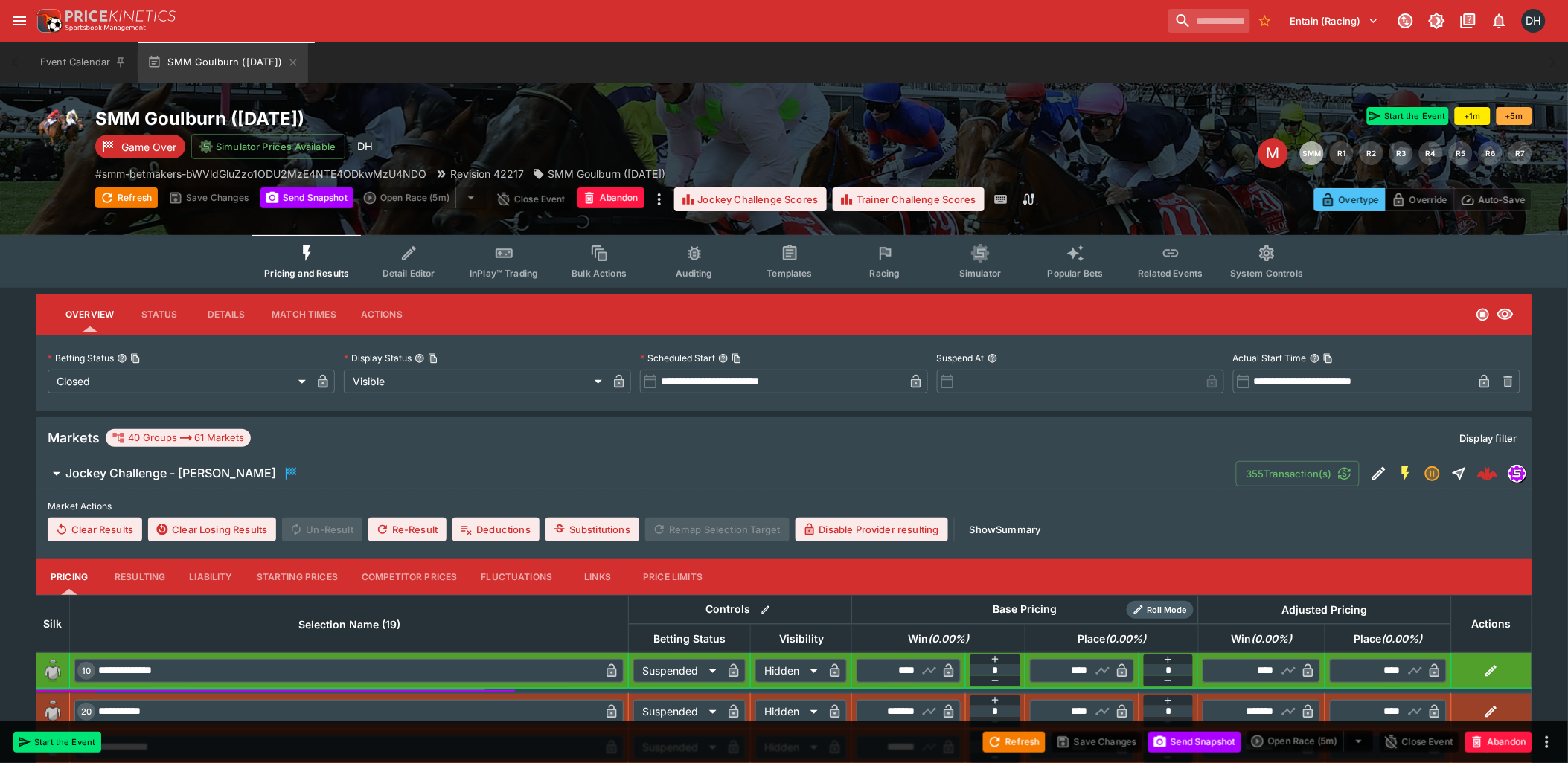
click at [747, 201] on button "Jockey Challenge Scores" at bounding box center [751, 199] width 153 height 24
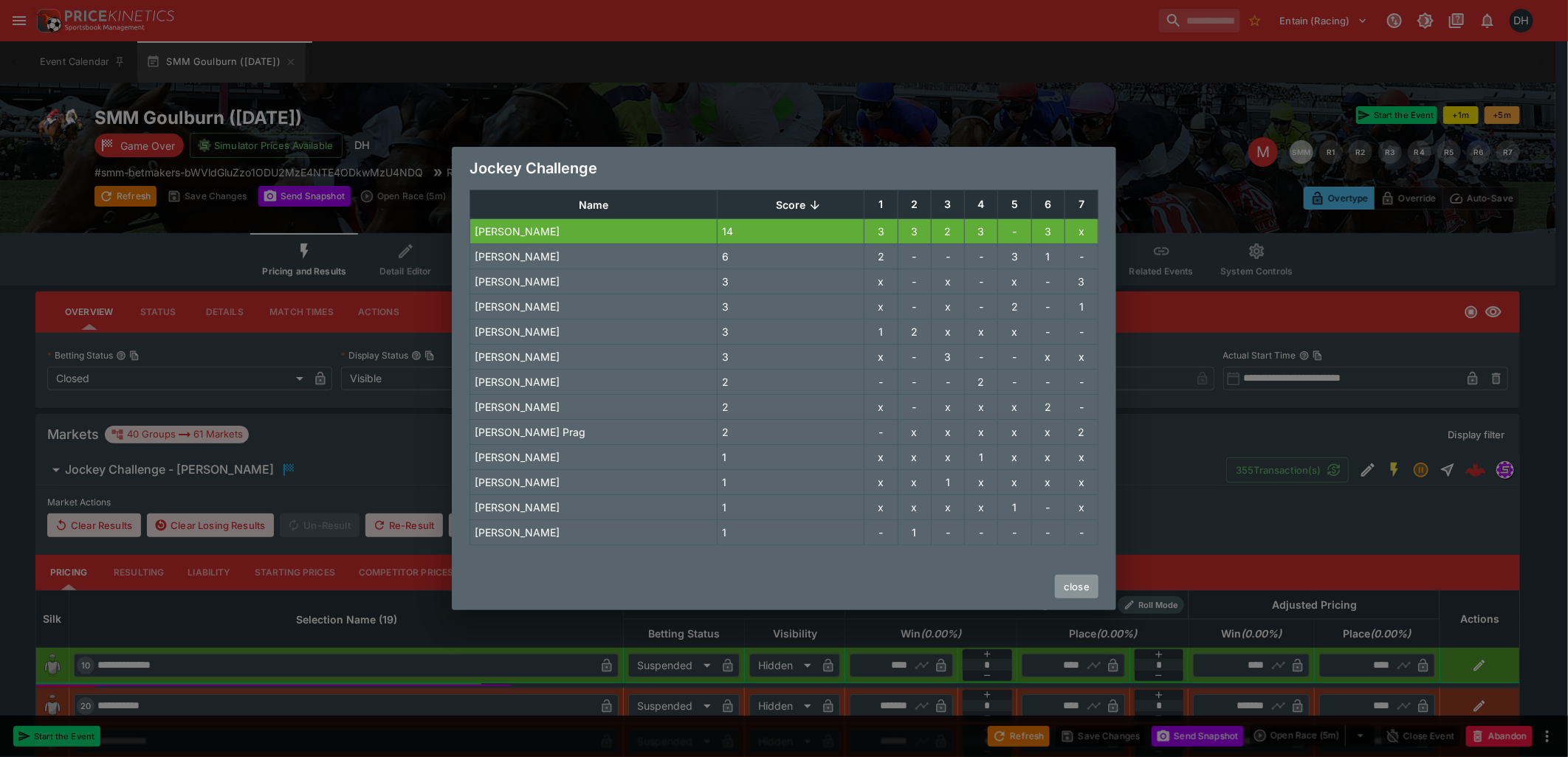
click at [1081, 588] on button "close" at bounding box center [1077, 586] width 44 height 24
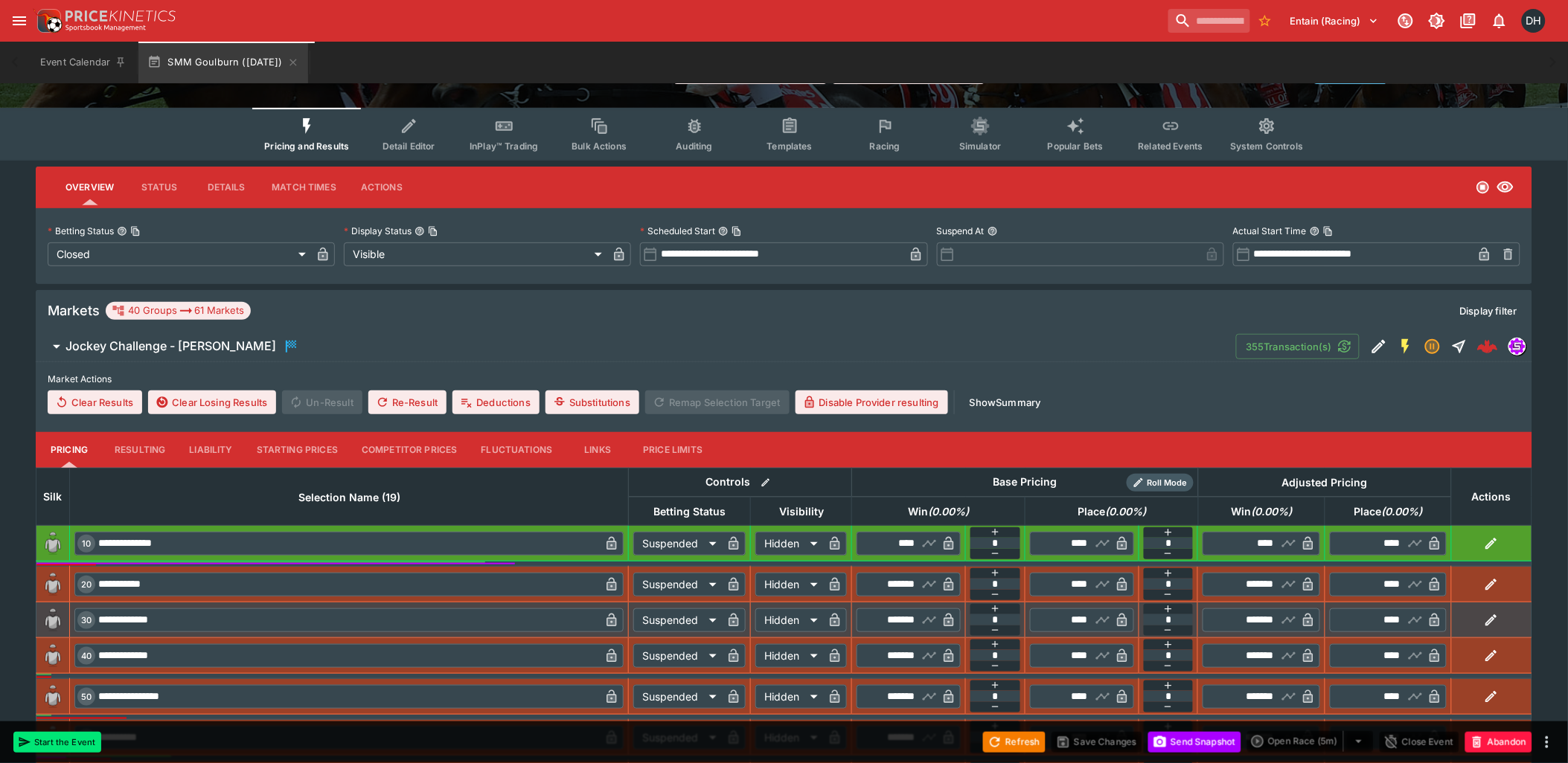
scroll to position [330, 0]
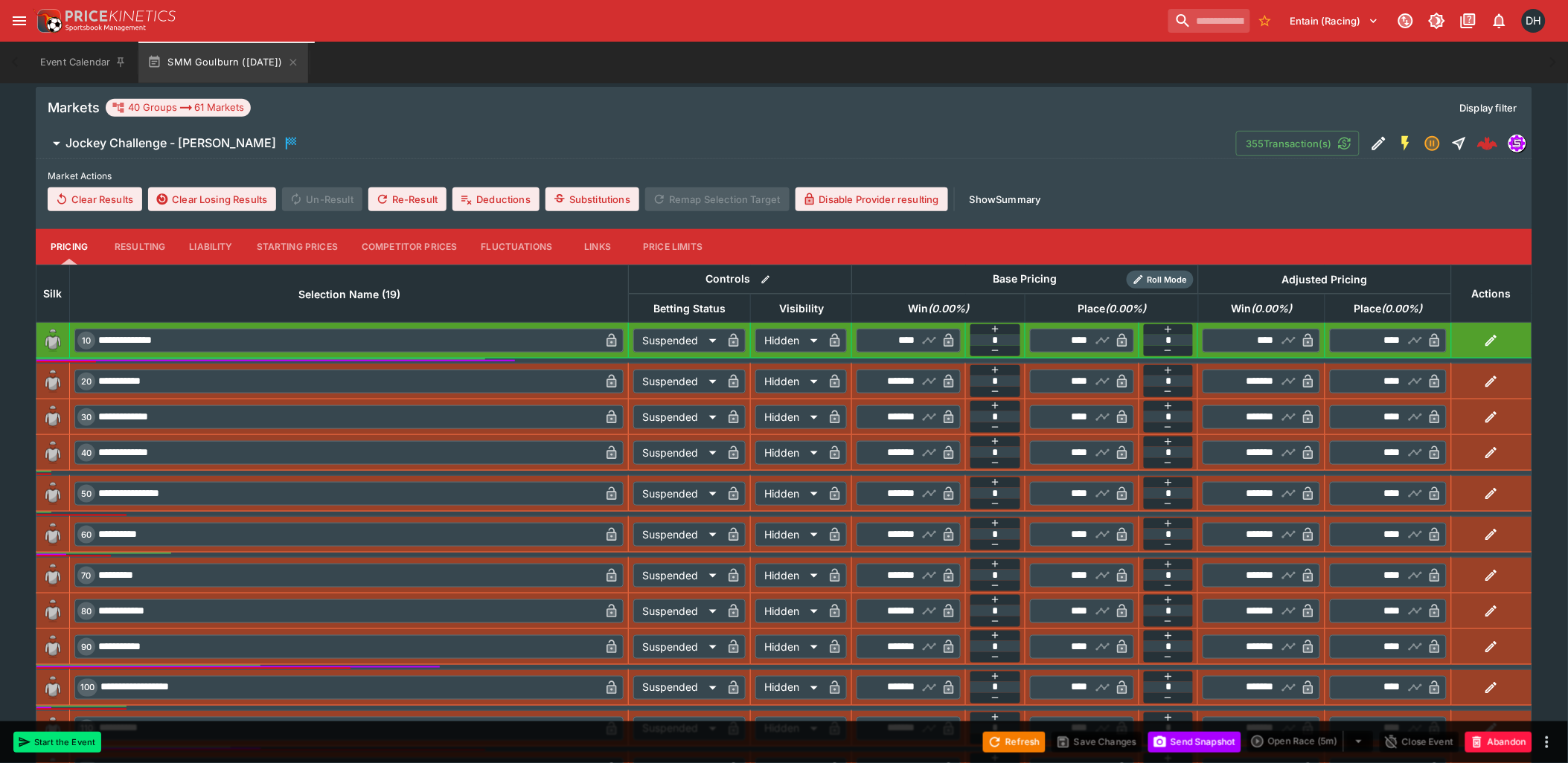
click at [144, 242] on button "Resulting" at bounding box center [140, 247] width 75 height 35
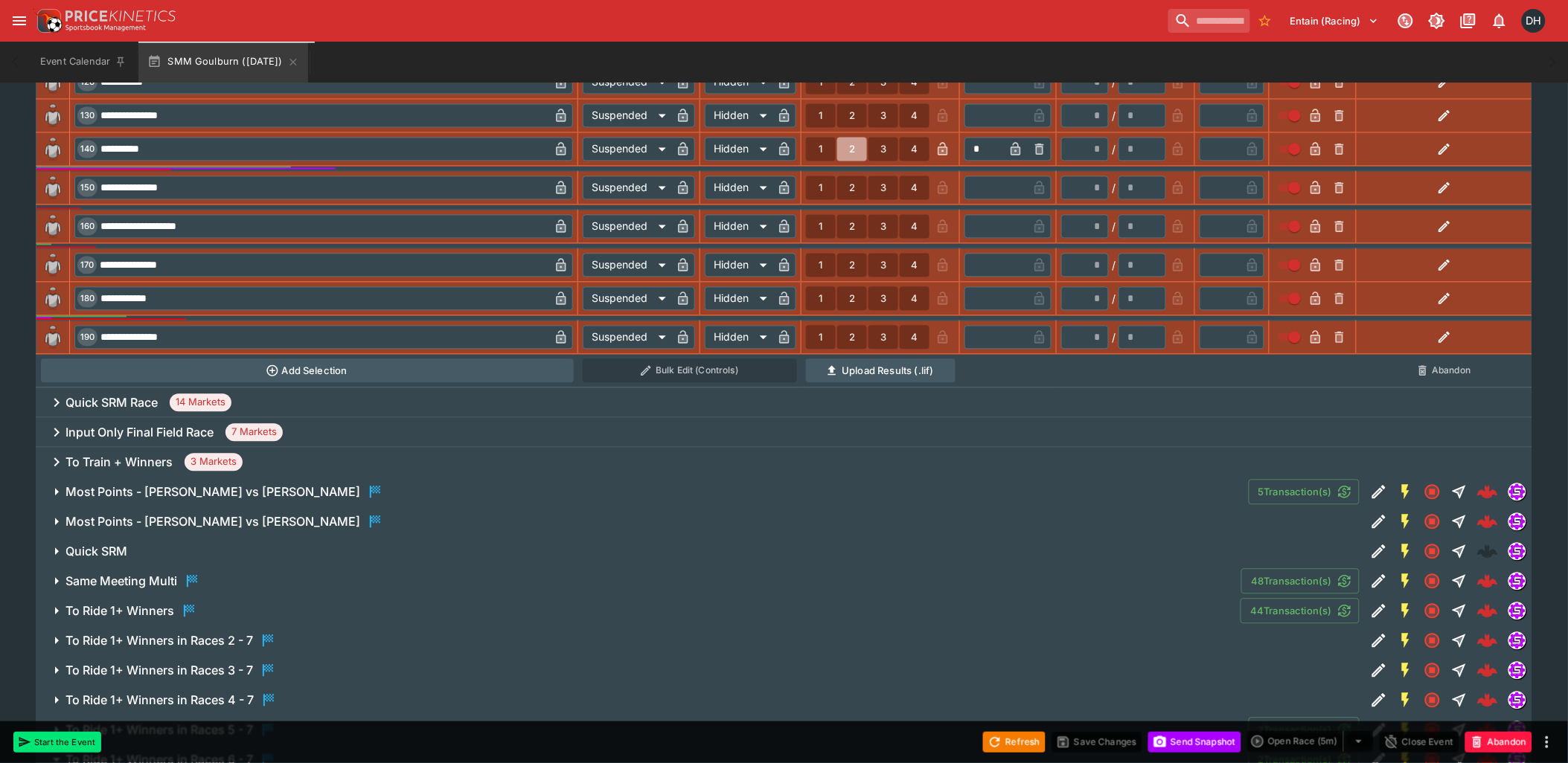
scroll to position [1321, 0]
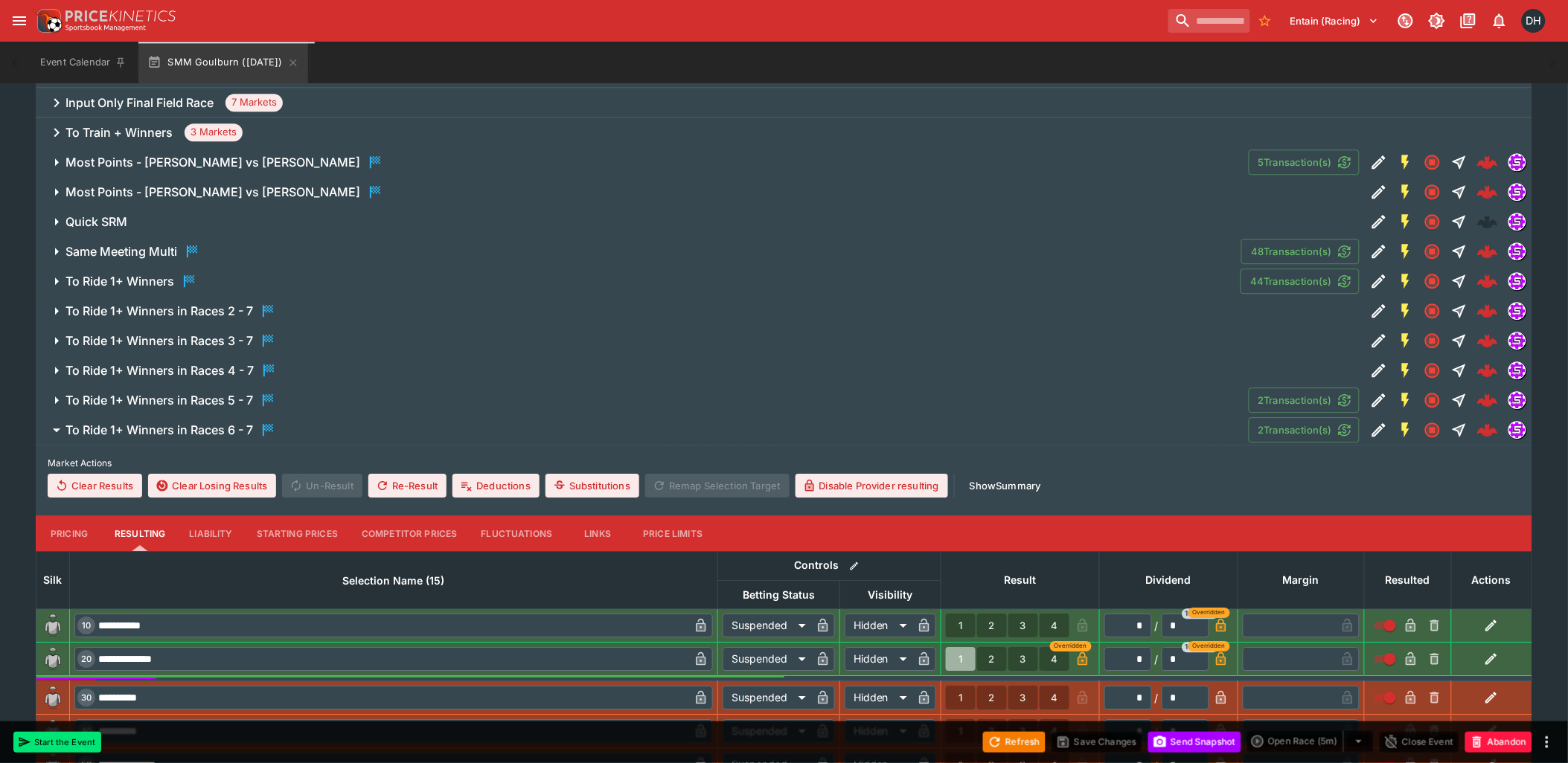
click at [329, 431] on span "To Ride 1+ Winners in Races 6 - 7" at bounding box center [651, 429] width 1171 height 18
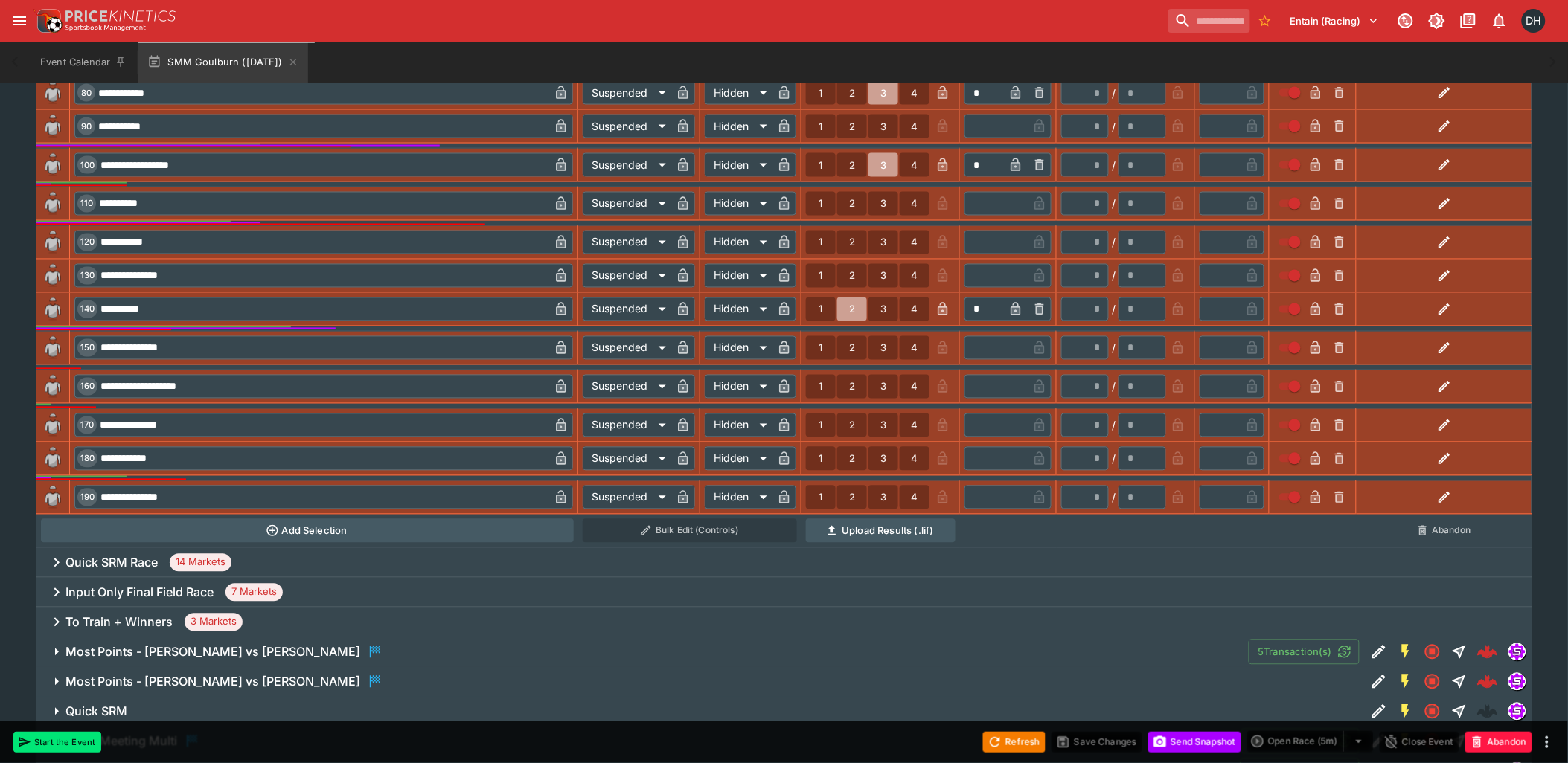
scroll to position [992, 0]
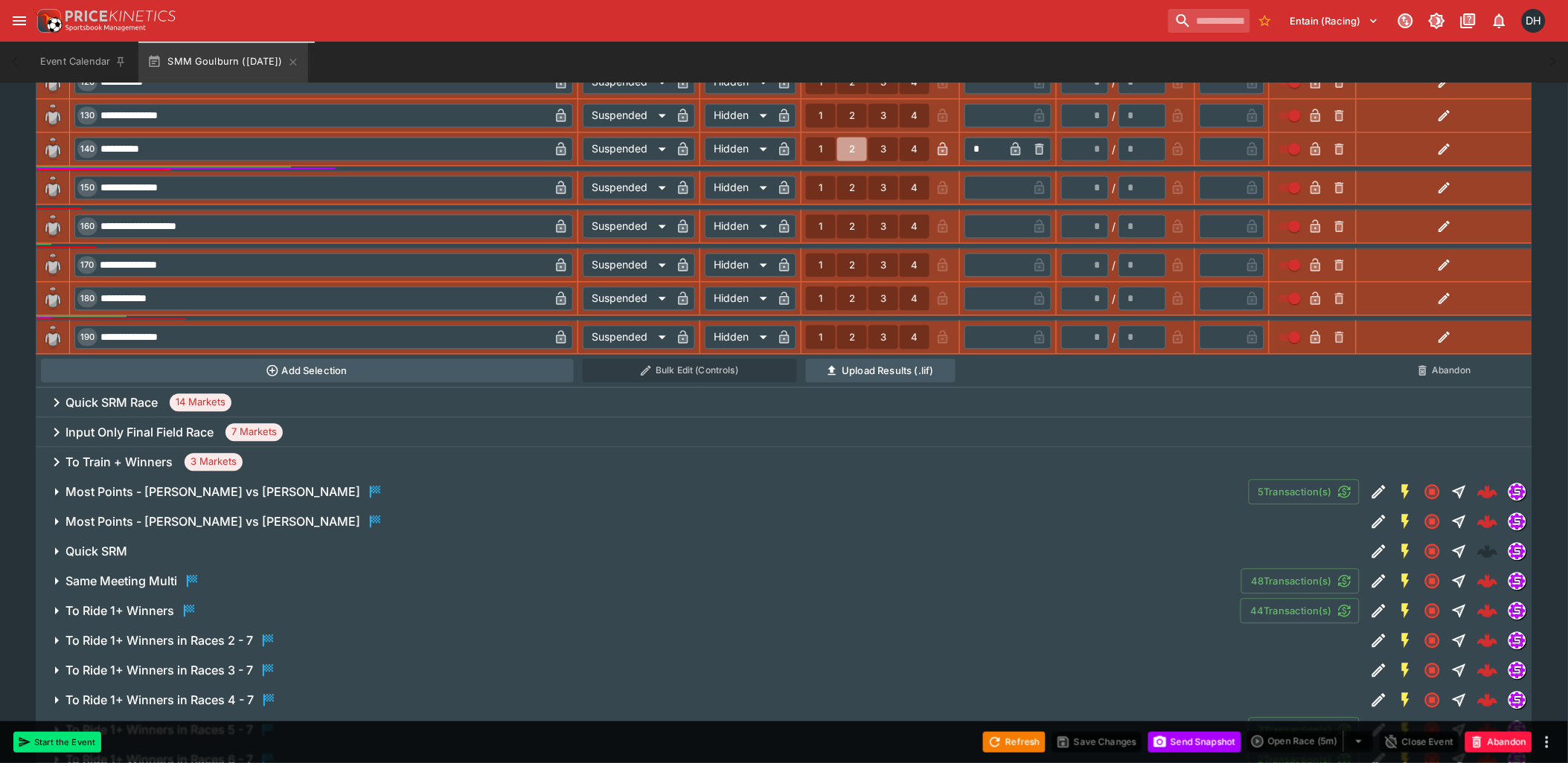
click at [330, 428] on div "Input Only Final Field Race 7 Markets" at bounding box center [784, 432] width 1496 height 30
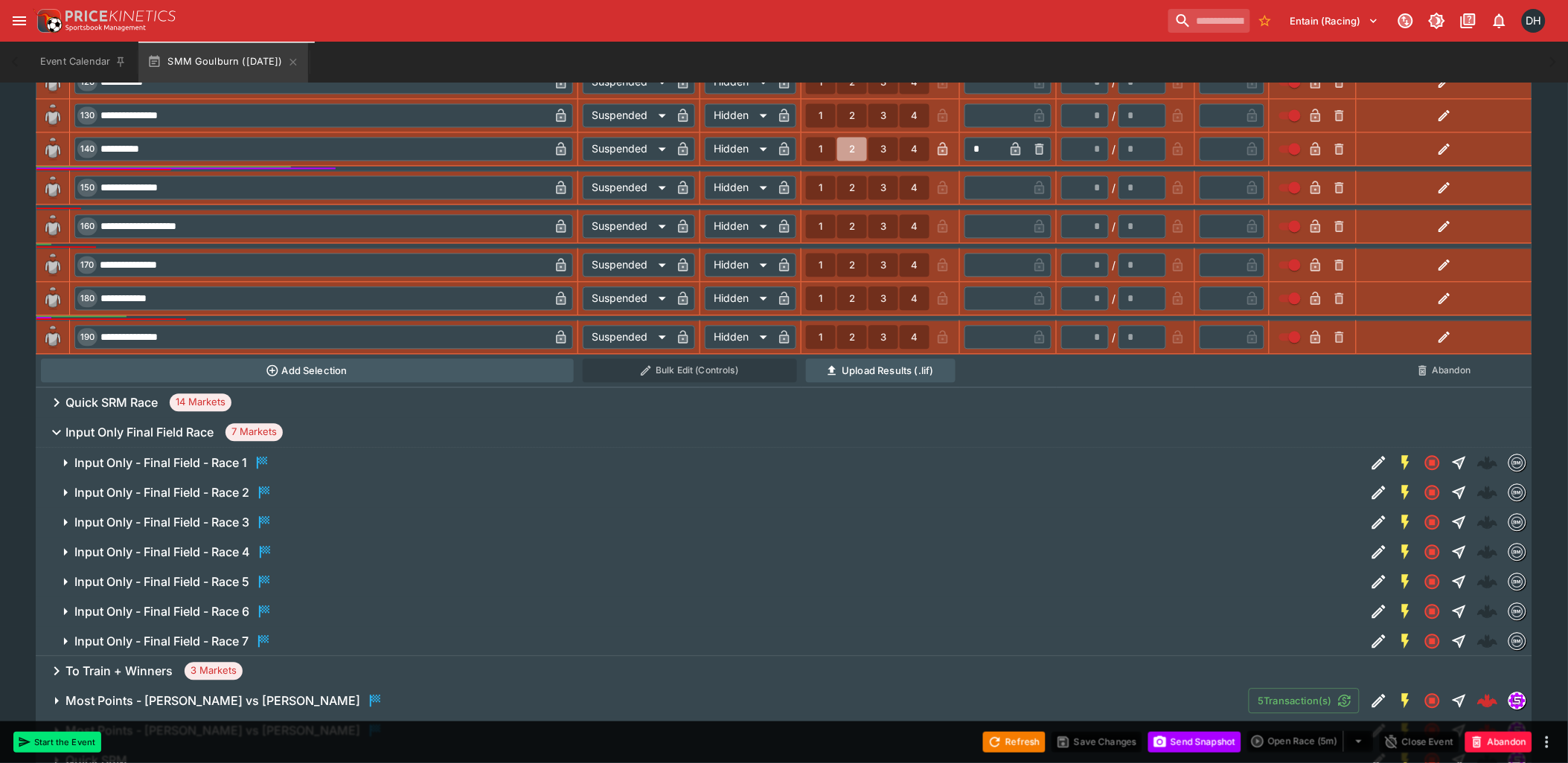
scroll to position [1321, 0]
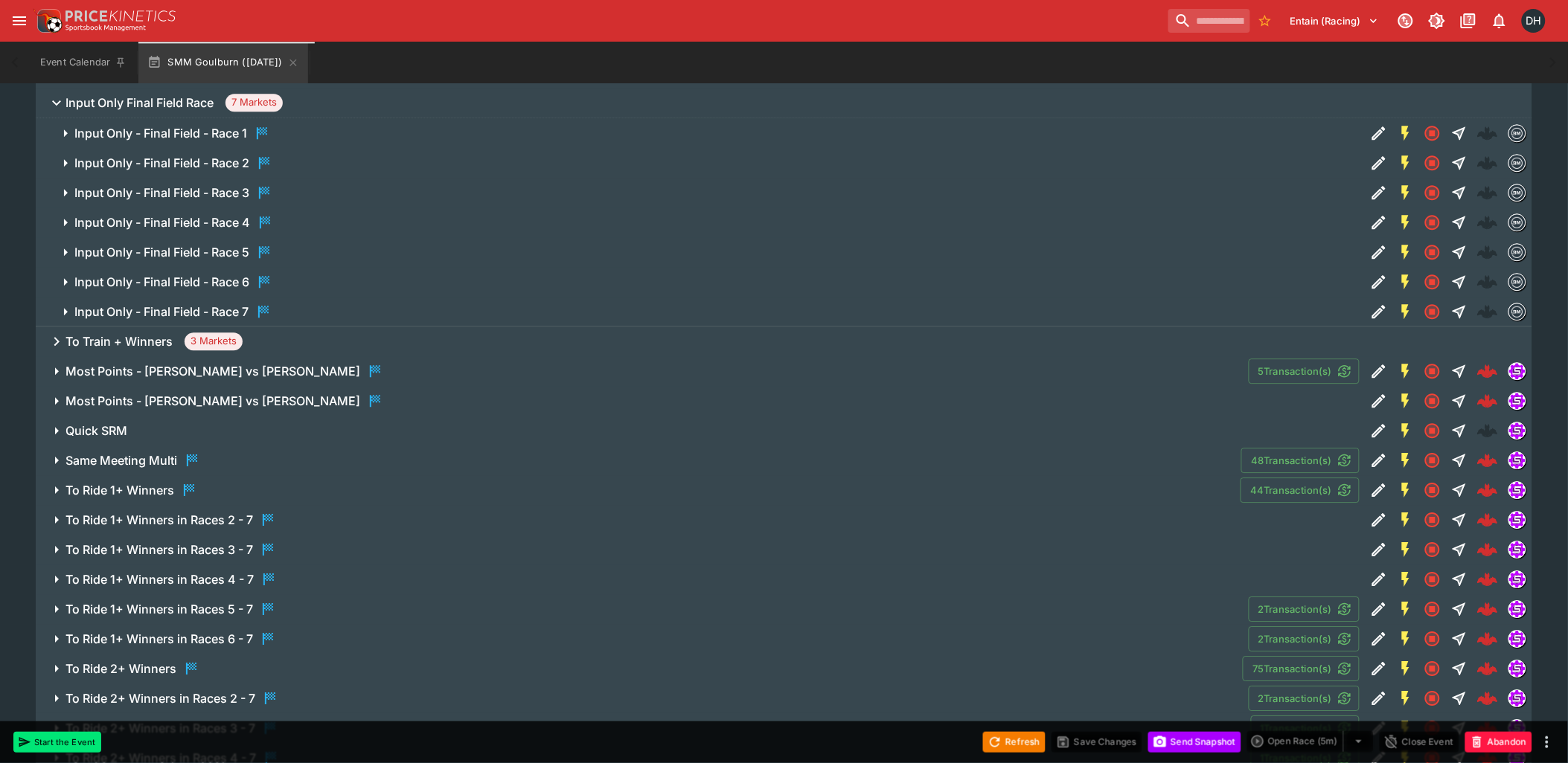
click at [306, 310] on span "Input Only - Final Field - Race 7" at bounding box center [714, 312] width 1279 height 18
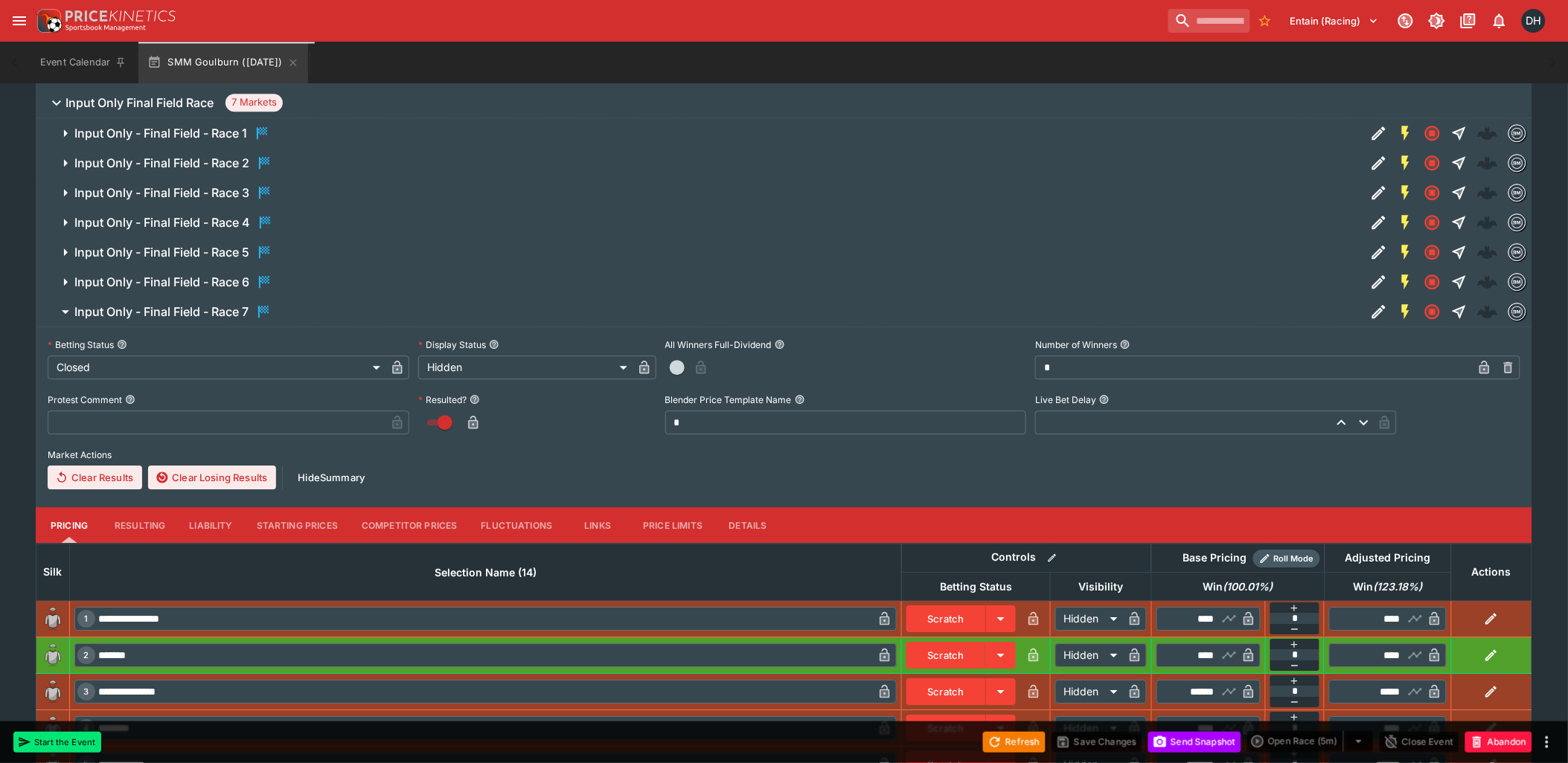
click at [298, 313] on span "Input Only - Final Field - Race 7" at bounding box center [714, 312] width 1279 height 18
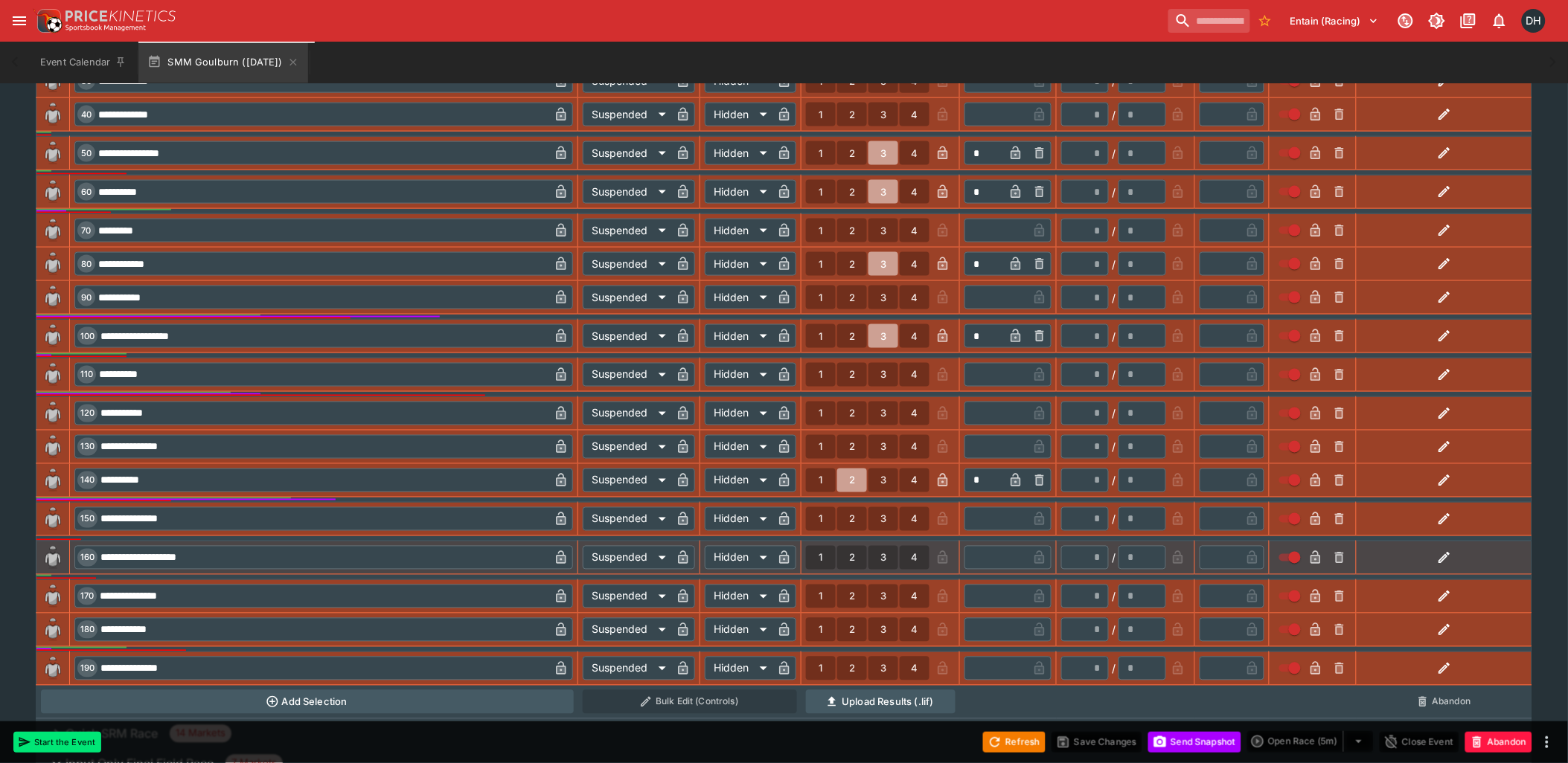
scroll to position [0, 0]
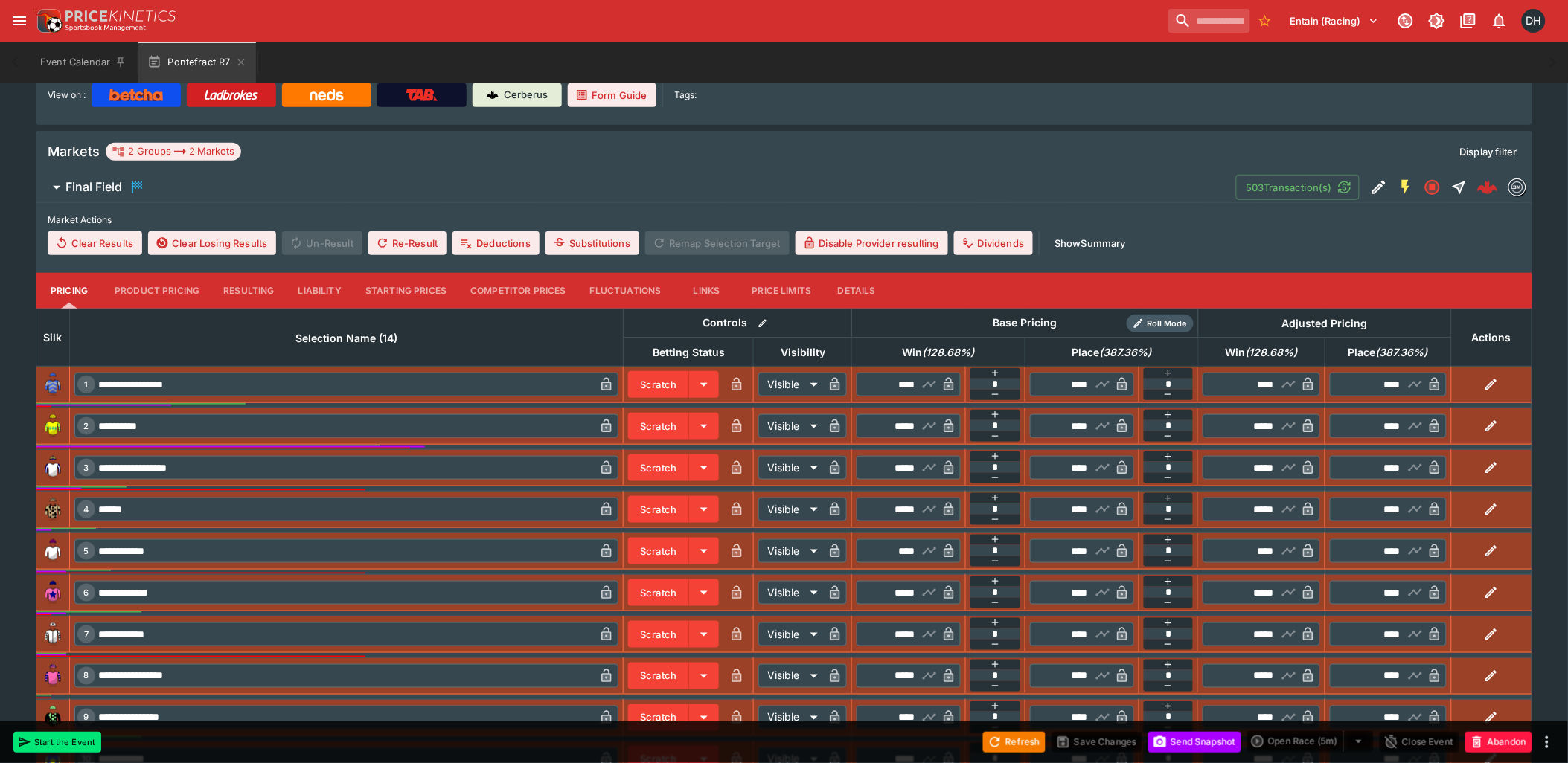
scroll to position [330, 0]
click at [256, 299] on button "Resulting" at bounding box center [249, 290] width 75 height 35
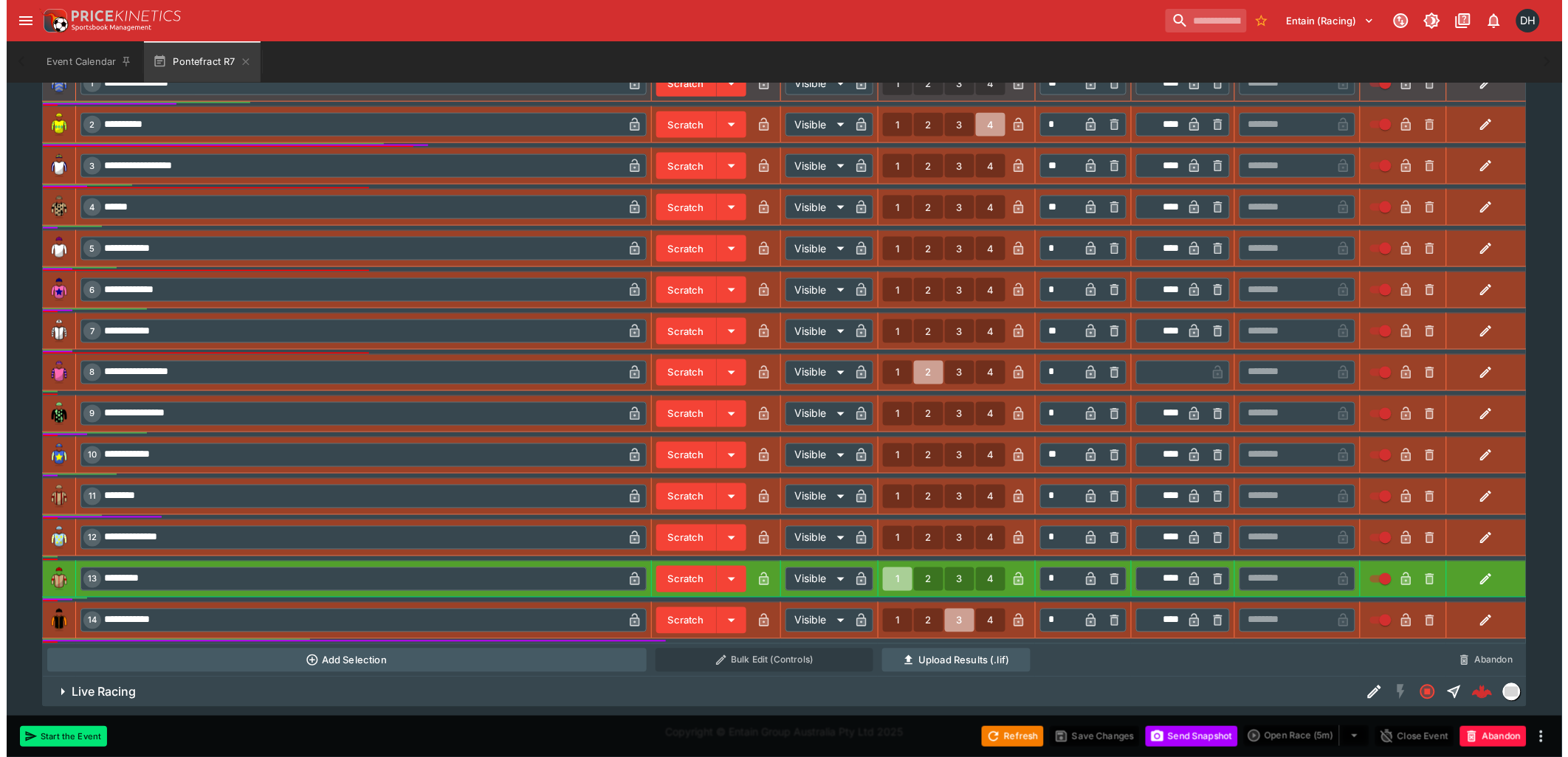
scroll to position [632, 0]
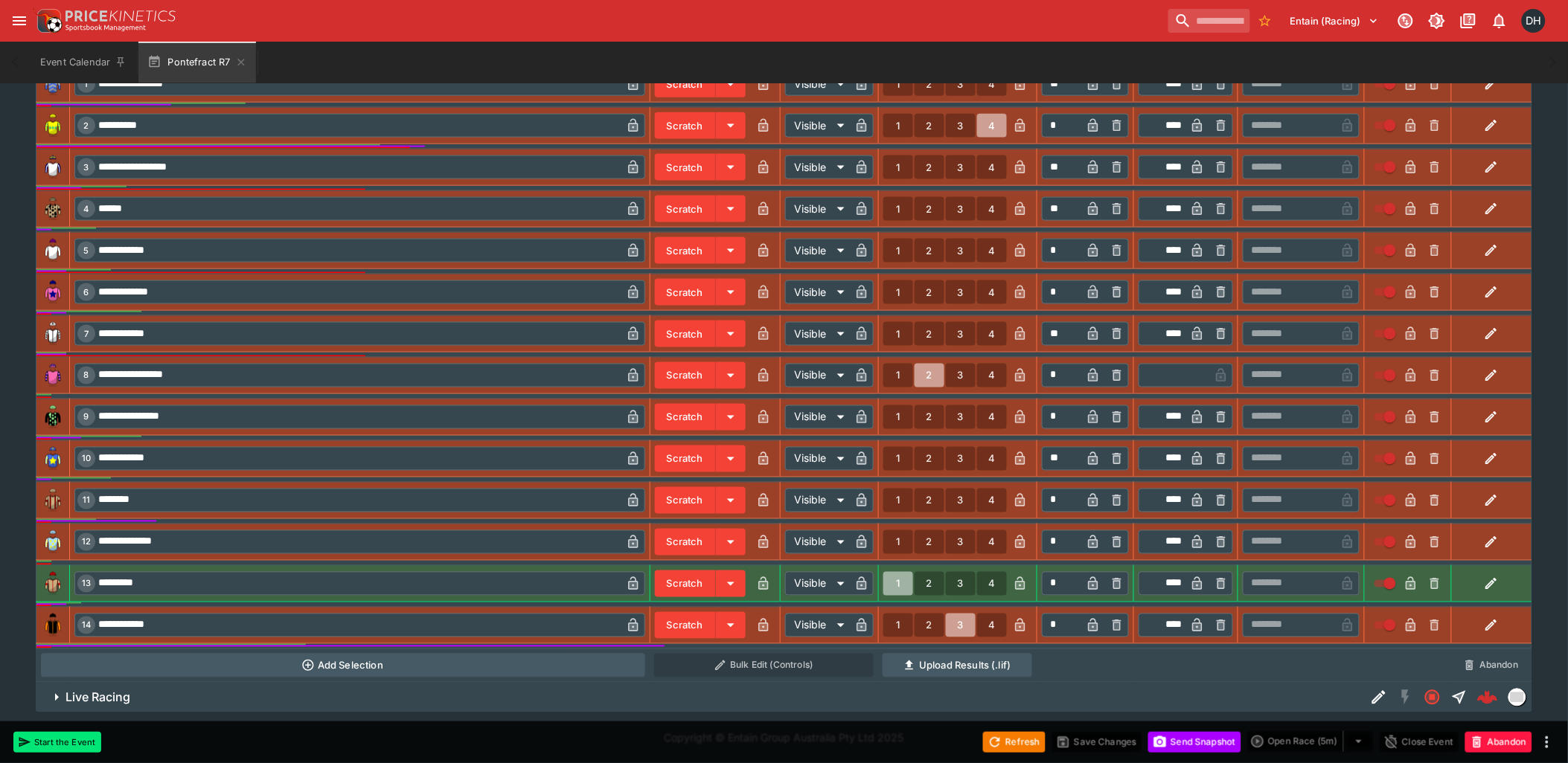
click at [1022, 584] on icon "button" at bounding box center [1021, 585] width 8 height 6
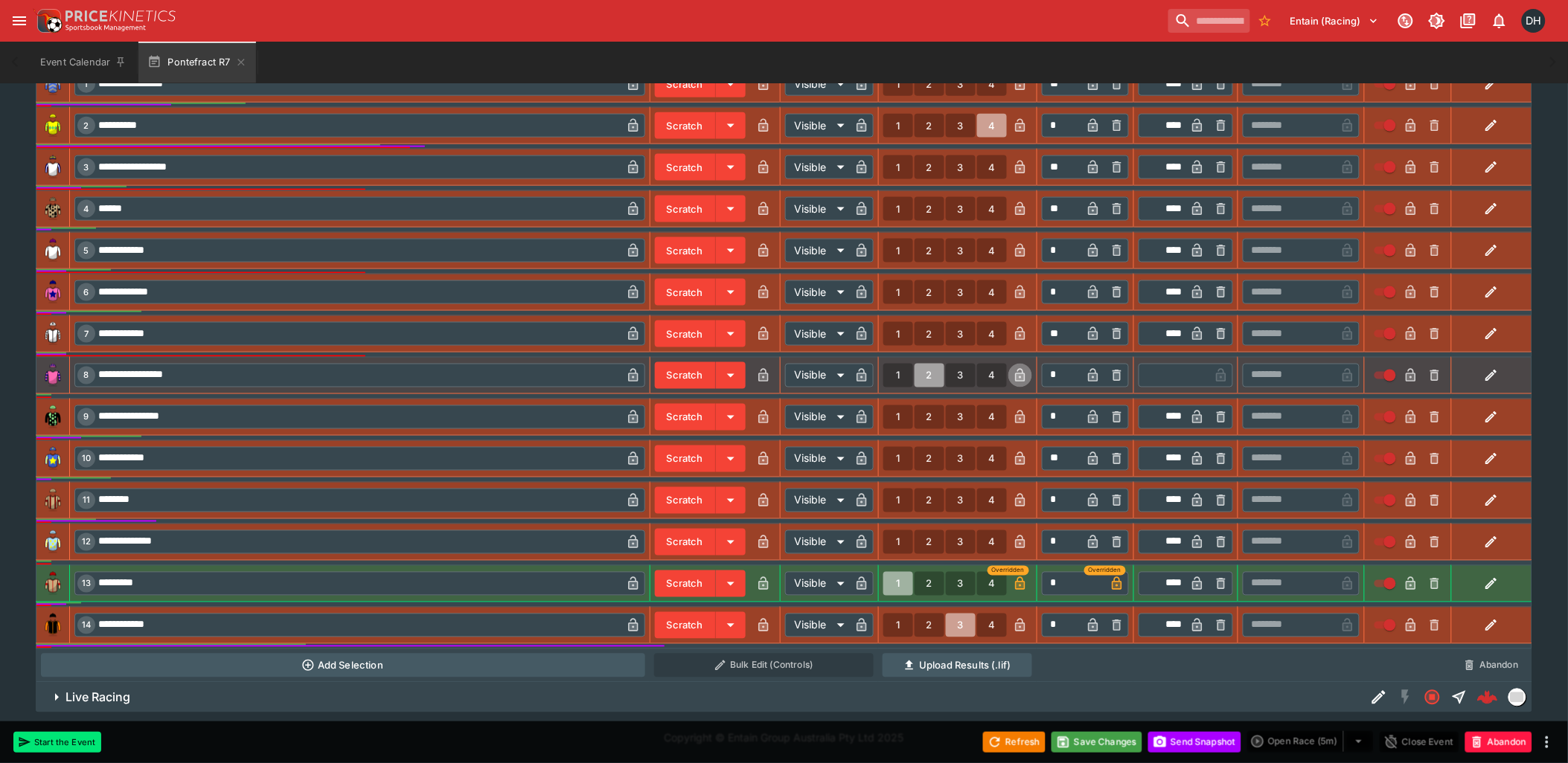
click at [1017, 373] on icon "button" at bounding box center [1020, 375] width 10 height 12
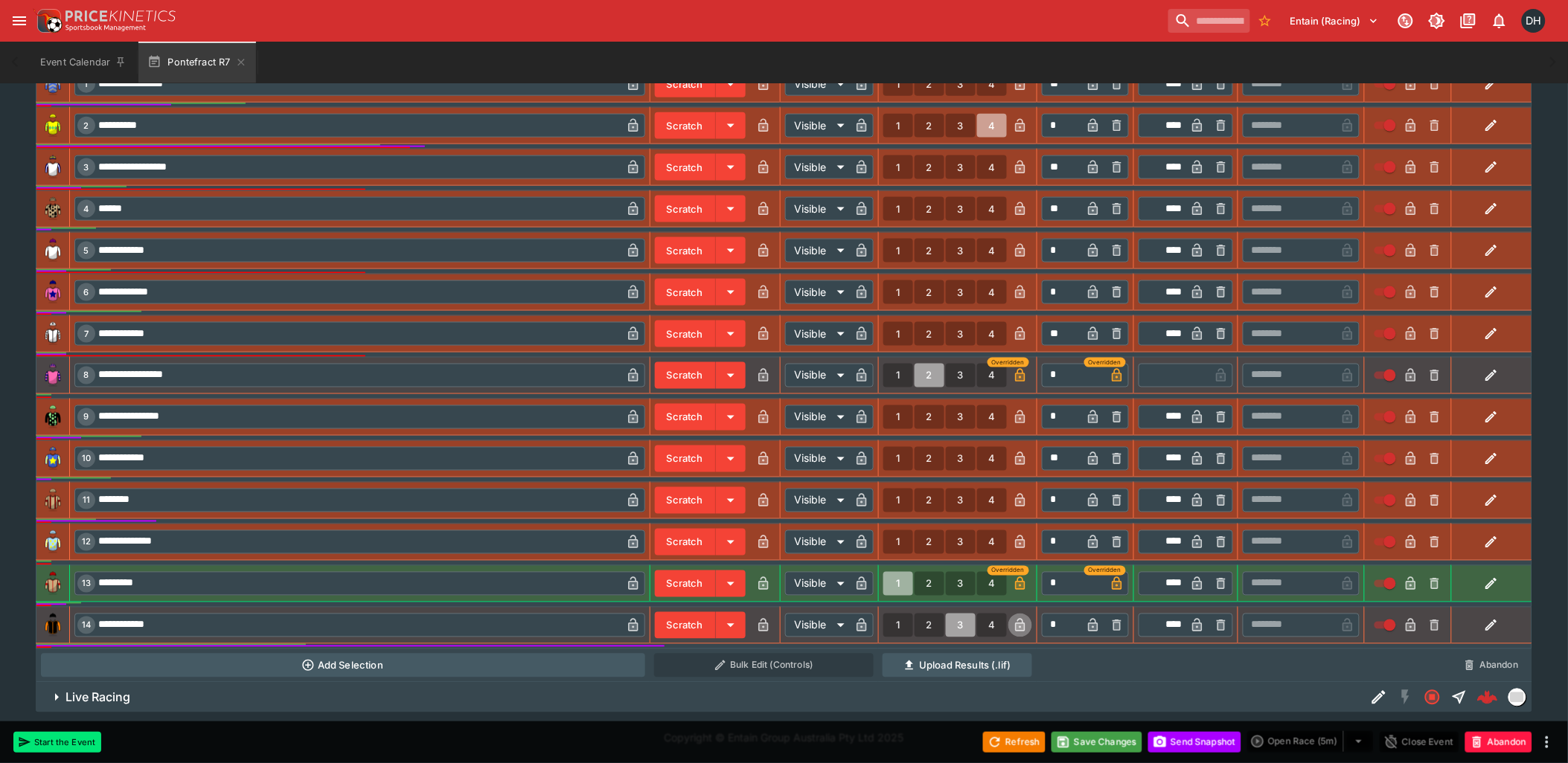
click at [1020, 624] on icon "button" at bounding box center [1021, 627] width 8 height 6
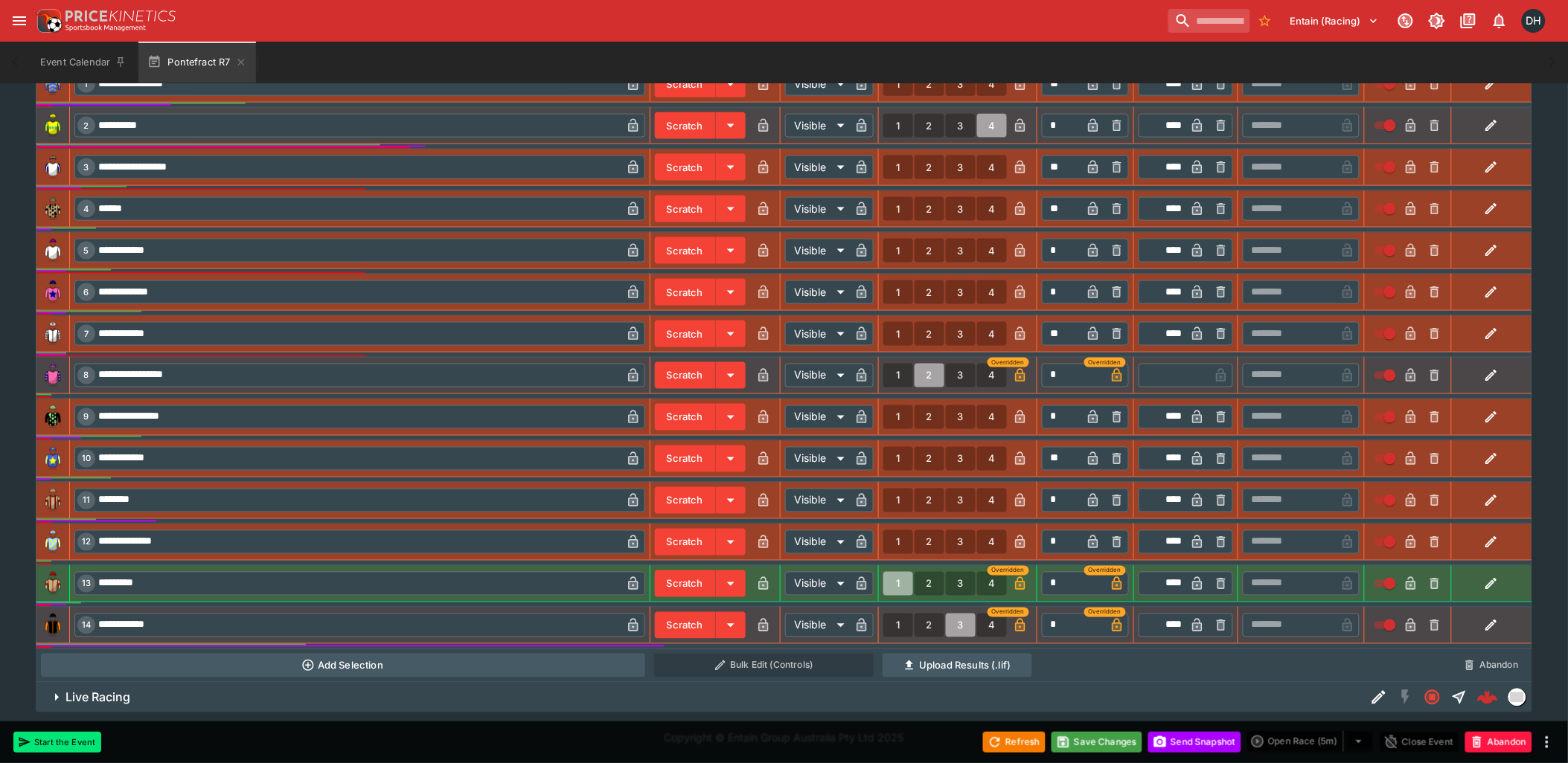
click at [1021, 122] on icon "button" at bounding box center [1020, 125] width 10 height 13
click at [1088, 741] on button "Save Changes" at bounding box center [1096, 742] width 91 height 21
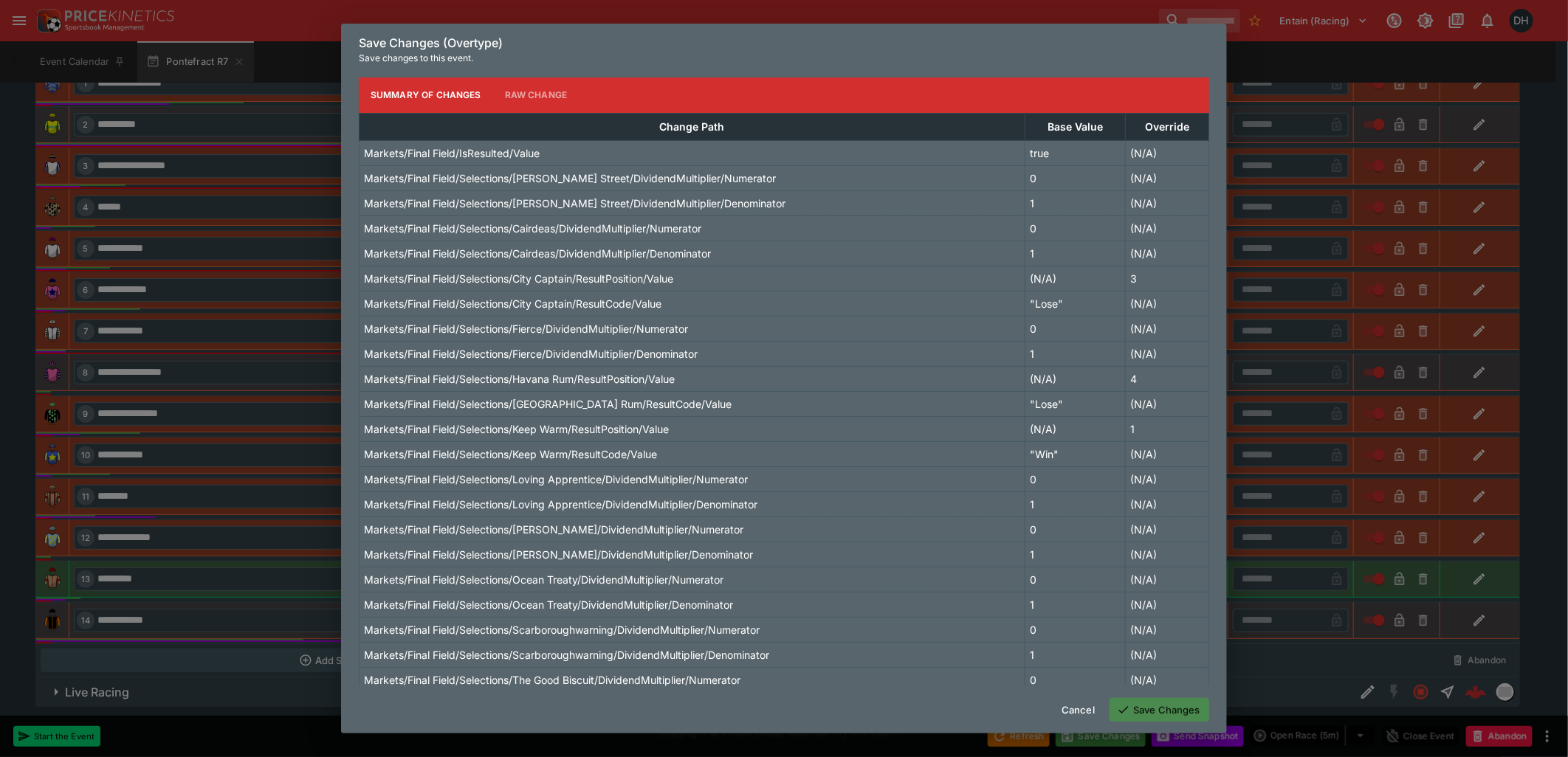
click at [1139, 701] on button "Save Changes" at bounding box center [1159, 710] width 100 height 24
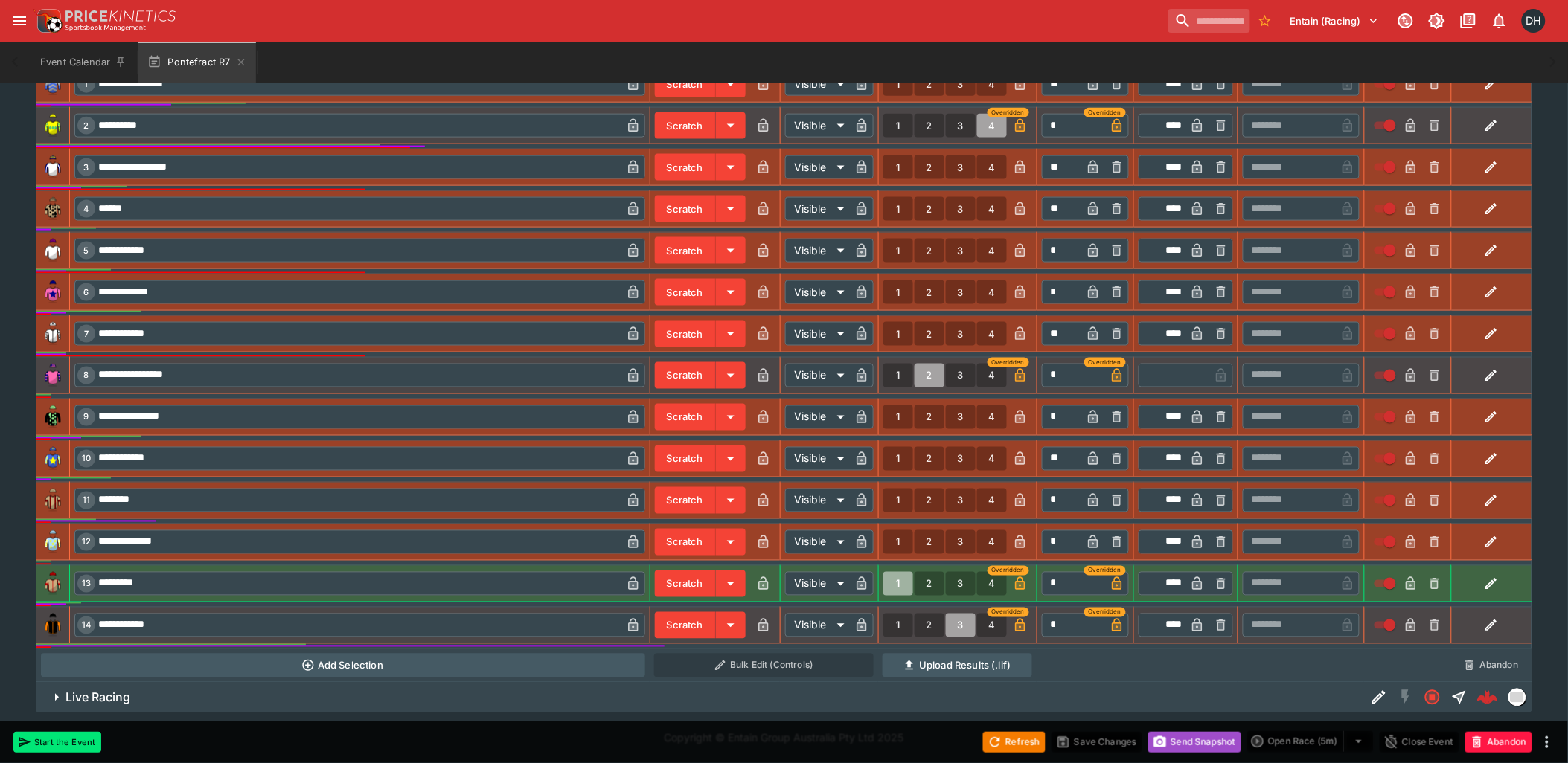
click at [1167, 736] on button "Send Snapshot" at bounding box center [1194, 742] width 93 height 21
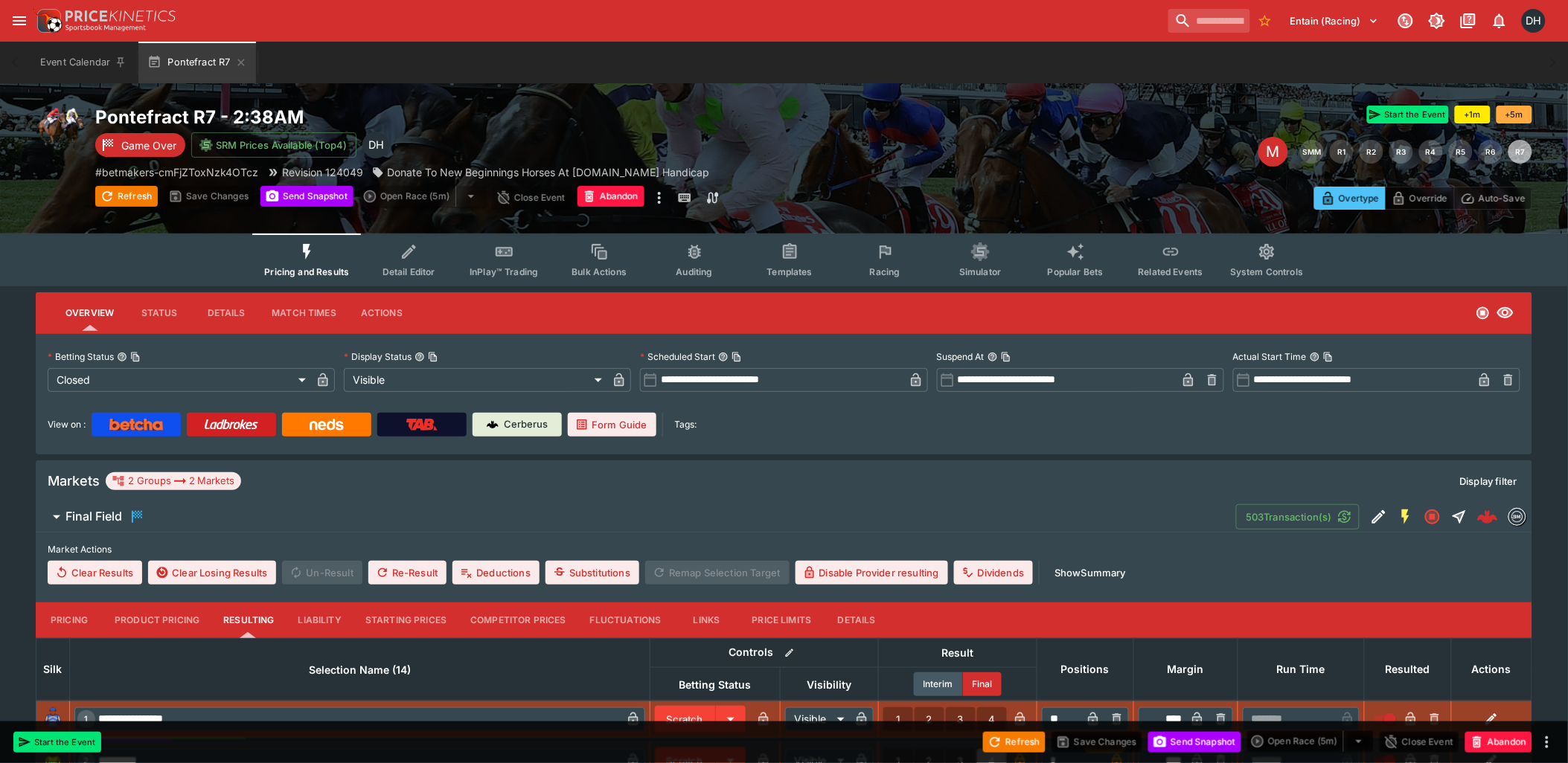
scroll to position [0, 0]
